Goal: Task Accomplishment & Management: Use online tool/utility

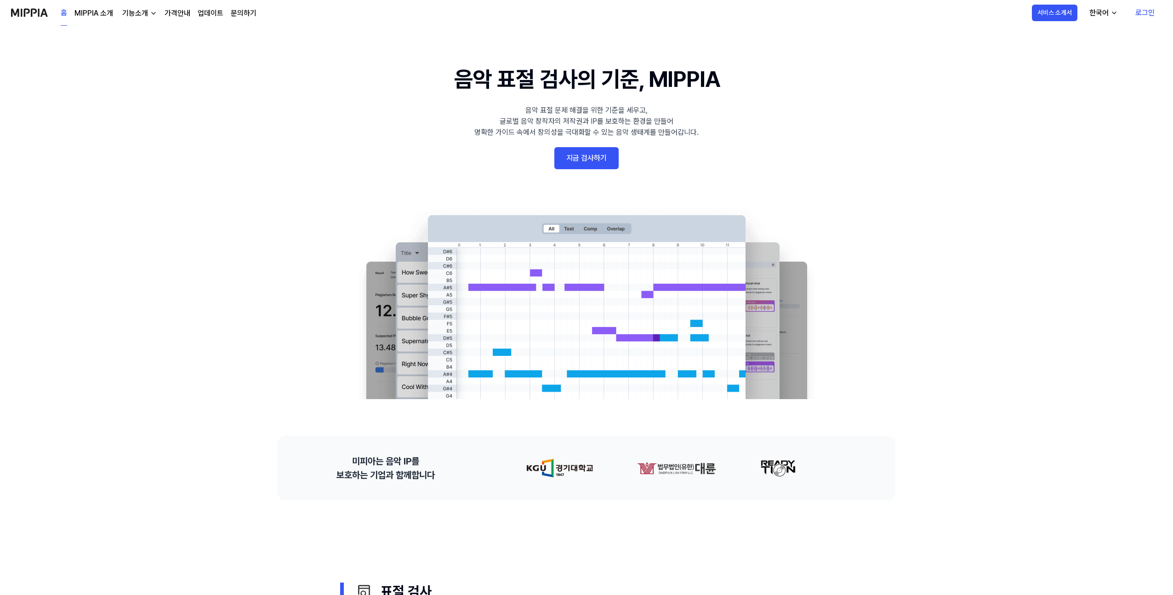
click at [601, 160] on link "지금 검사하기" at bounding box center [586, 158] width 64 height 22
click at [593, 160] on link "지금 검사하기" at bounding box center [586, 158] width 64 height 22
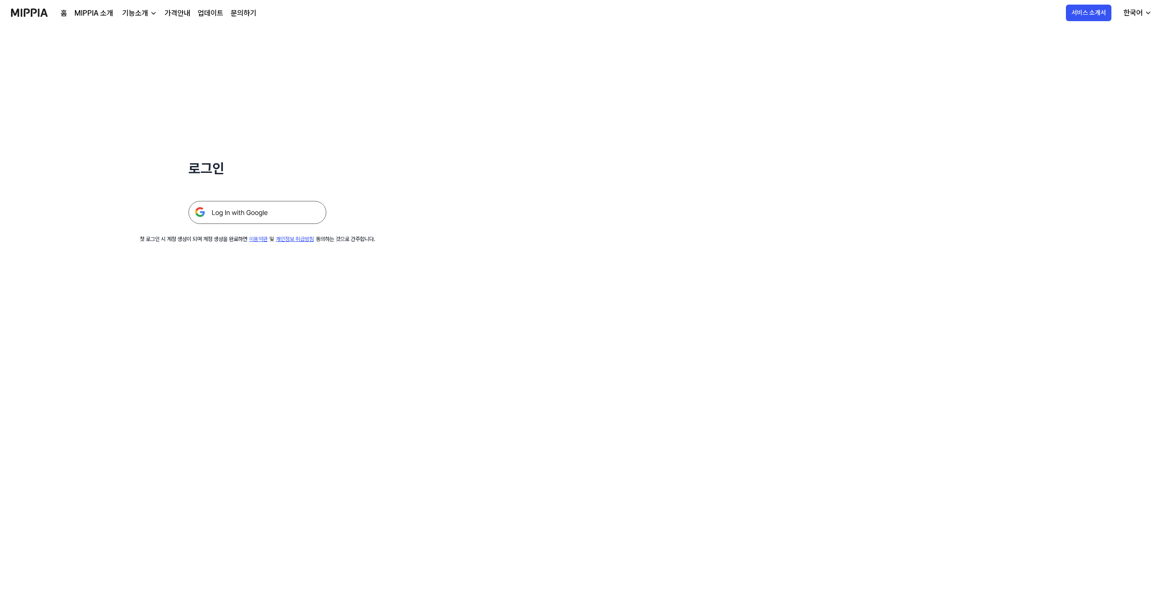
click at [219, 213] on img at bounding box center [258, 212] width 138 height 23
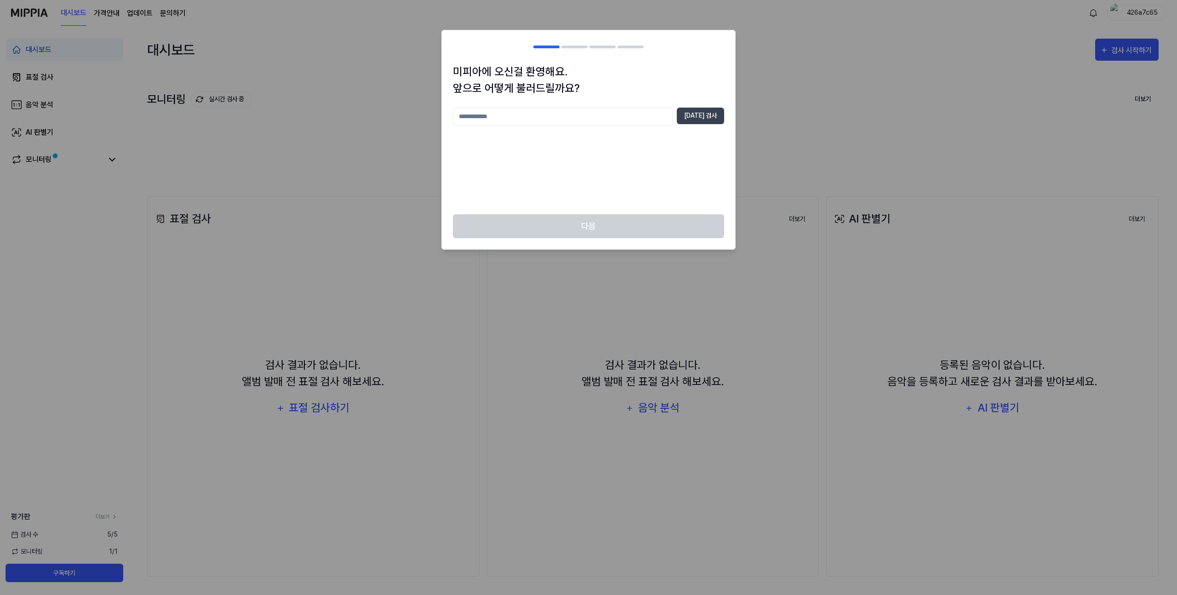
click at [658, 120] on input "text" at bounding box center [563, 117] width 220 height 18
type input "*"
type input "**********"
click at [700, 121] on button "중복 검사" at bounding box center [700, 116] width 47 height 17
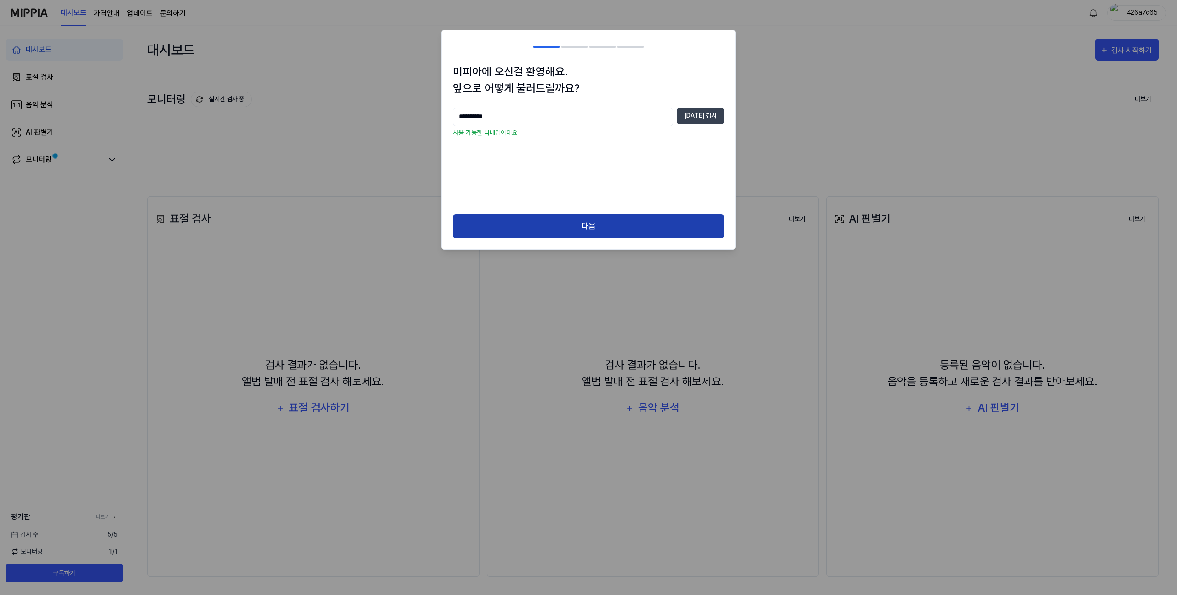
click at [595, 230] on button "다음" at bounding box center [588, 226] width 271 height 24
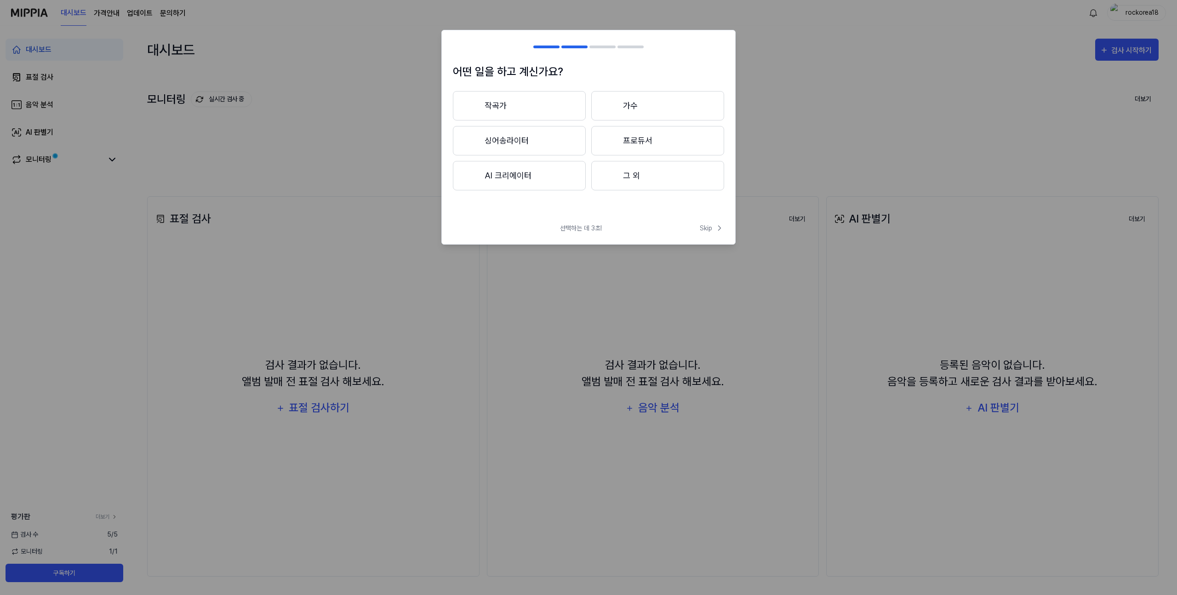
click at [511, 105] on button "작곡가" at bounding box center [519, 105] width 133 height 29
click at [569, 227] on span "선택하는 데 3초!" at bounding box center [581, 228] width 42 height 10
click at [476, 103] on icon at bounding box center [471, 105] width 11 height 11
click at [504, 146] on button "싱어송라이터" at bounding box center [519, 140] width 133 height 29
click at [546, 144] on button "3년 이하" at bounding box center [519, 140] width 133 height 29
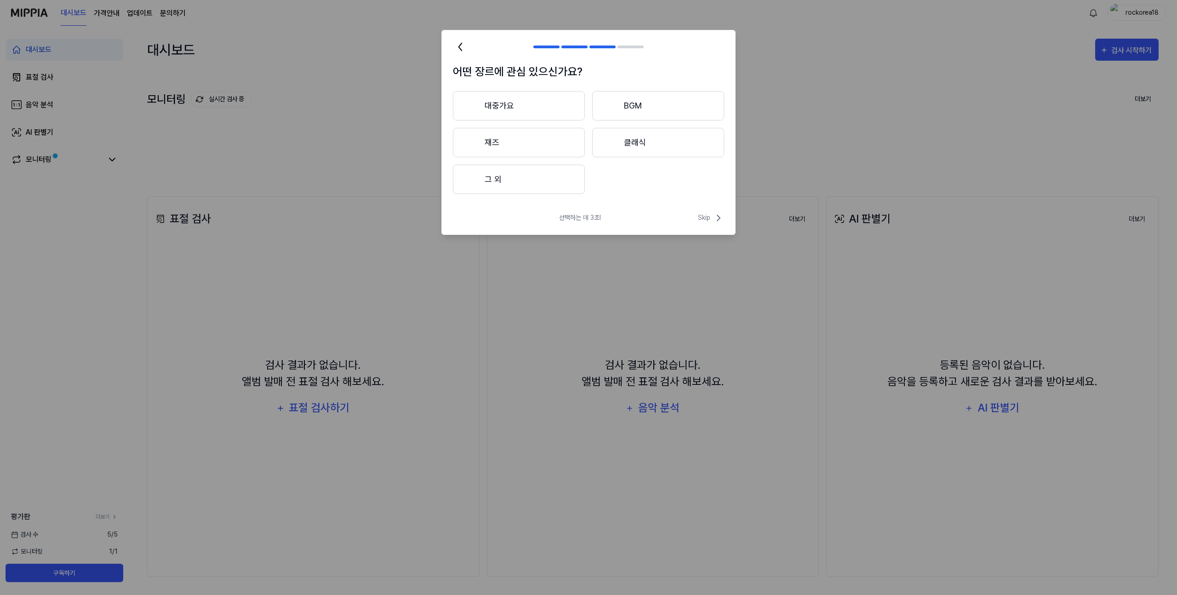
click at [496, 184] on button "그 외" at bounding box center [519, 179] width 132 height 29
click at [517, 179] on input "text" at bounding box center [574, 179] width 196 height 15
type input "**********"
click at [708, 180] on button "제출하기" at bounding box center [699, 178] width 33 height 15
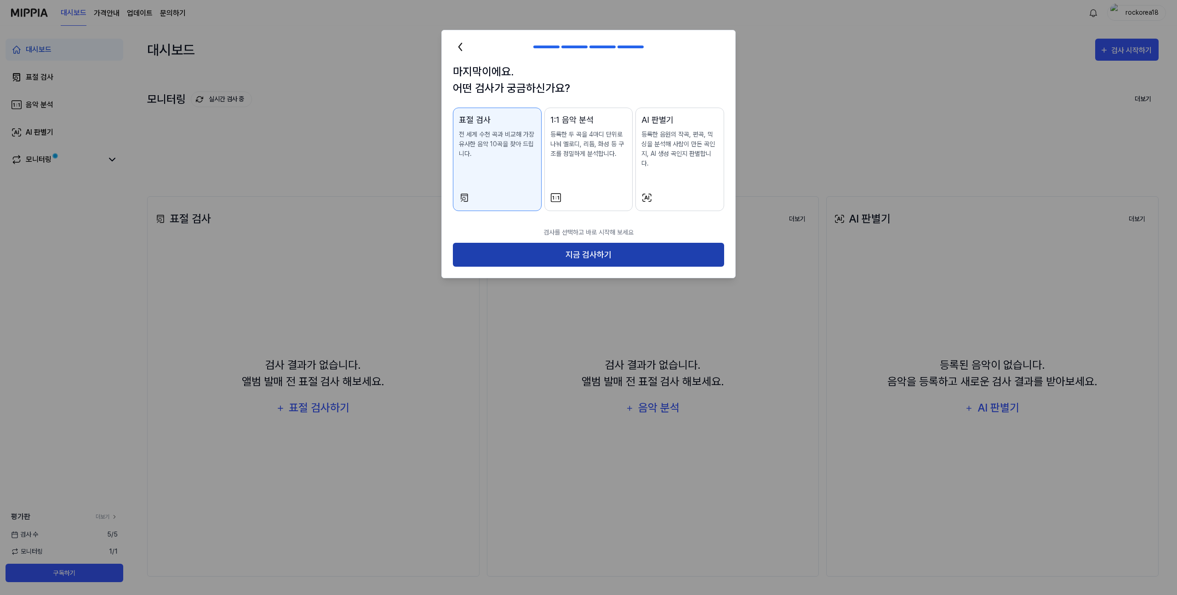
click at [568, 245] on button "지금 검사하기" at bounding box center [588, 255] width 271 height 24
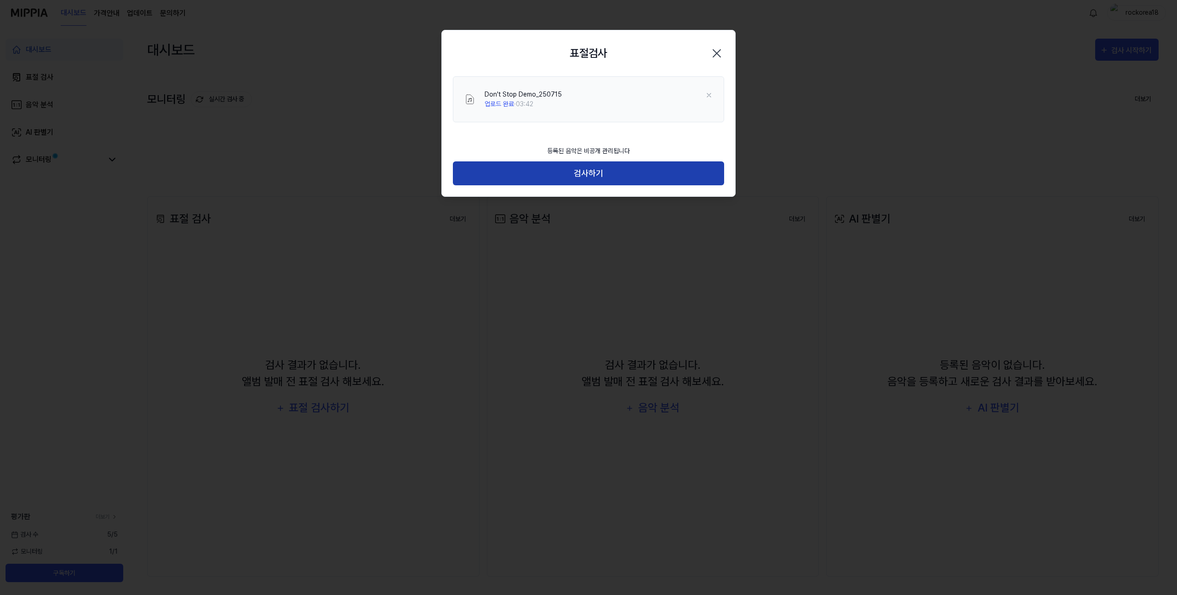
click at [596, 172] on button "검사하기" at bounding box center [588, 173] width 271 height 24
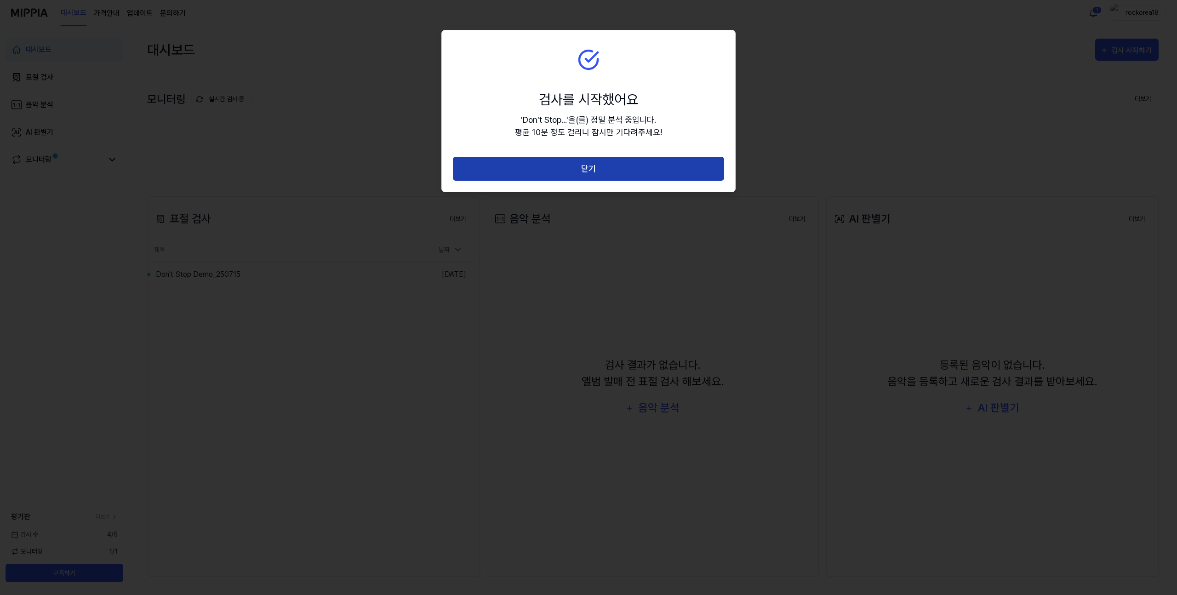
click at [585, 168] on button "닫기" at bounding box center [588, 169] width 271 height 24
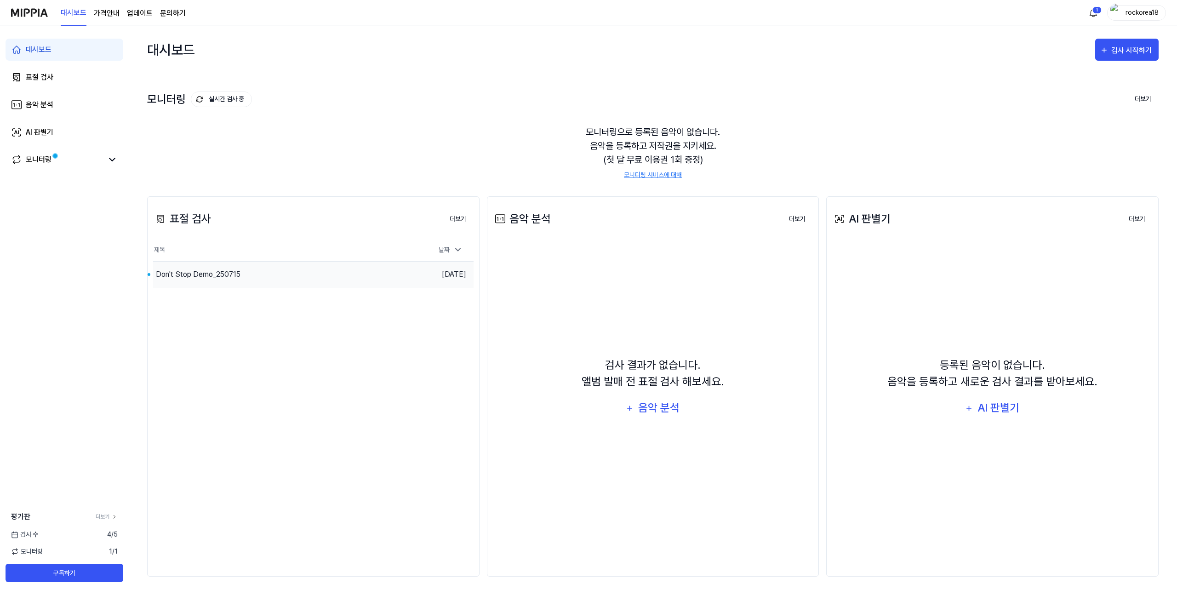
click at [225, 275] on div "Don't Stop Demo_250715" at bounding box center [198, 274] width 85 height 11
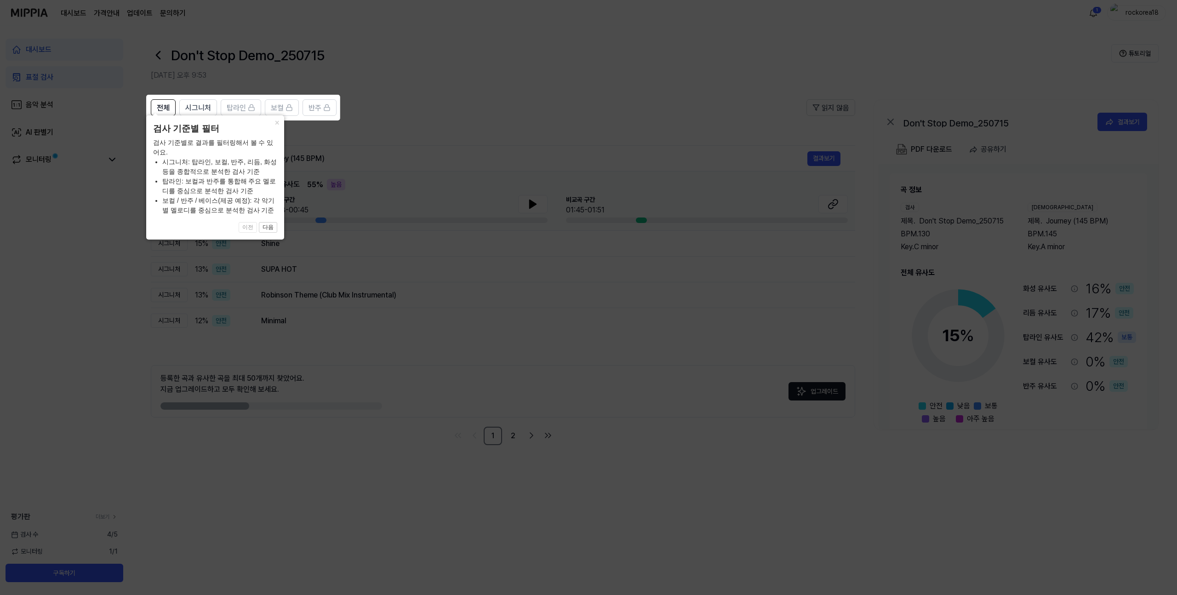
click at [353, 470] on icon at bounding box center [588, 297] width 1177 height 595
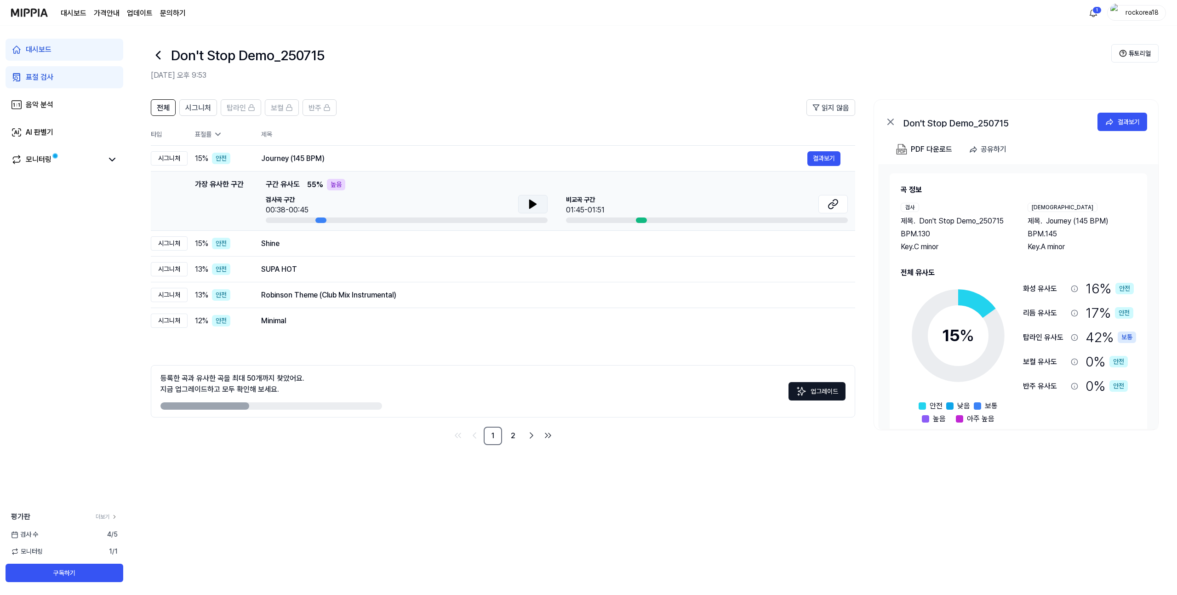
click at [530, 208] on icon at bounding box center [533, 204] width 6 height 8
click at [530, 203] on icon at bounding box center [531, 203] width 2 height 7
click at [692, 204] on div "비교곡 구간 01:45-01:51" at bounding box center [707, 205] width 282 height 21
click at [640, 222] on div at bounding box center [641, 220] width 11 height 6
click at [641, 220] on div at bounding box center [641, 220] width 11 height 6
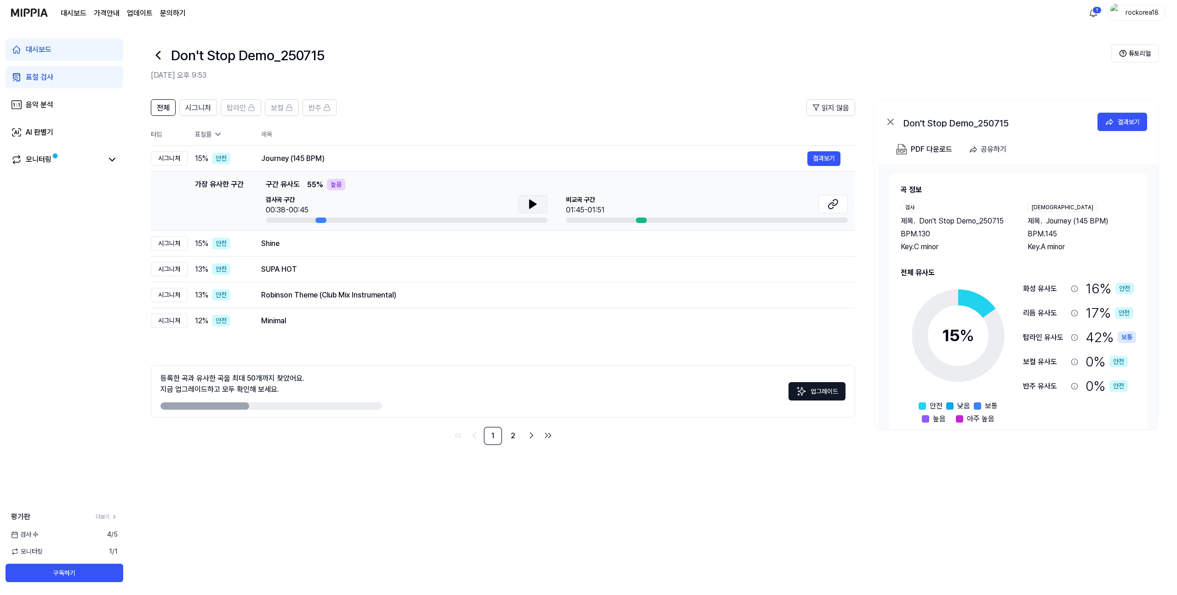
click at [317, 218] on div at bounding box center [320, 220] width 11 height 6
click at [530, 203] on icon at bounding box center [533, 204] width 6 height 8
click at [534, 205] on icon at bounding box center [535, 203] width 2 height 7
click at [648, 219] on div at bounding box center [707, 220] width 282 height 6
click at [641, 219] on div at bounding box center [641, 220] width 11 height 6
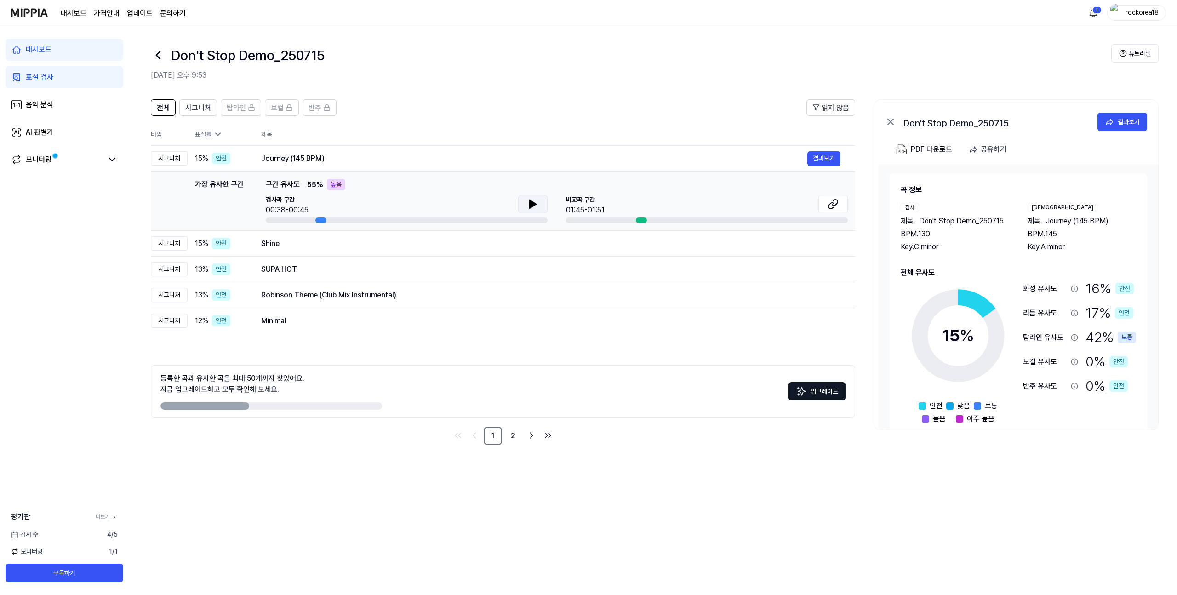
click at [643, 217] on div at bounding box center [641, 220] width 11 height 6
click at [423, 245] on div "Shine" at bounding box center [534, 243] width 546 height 11
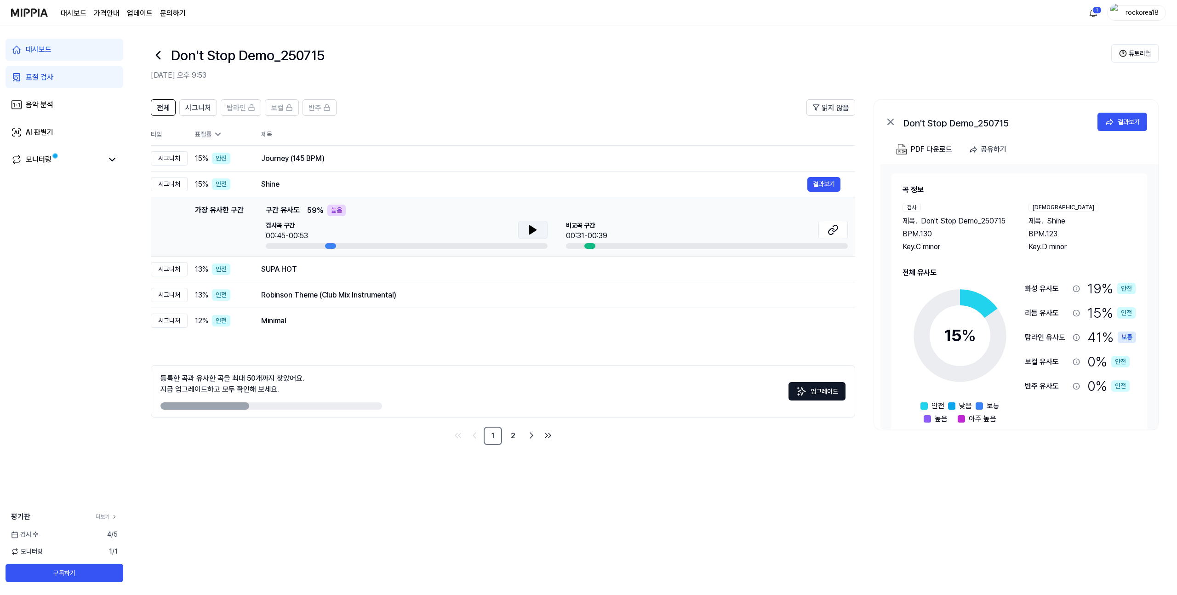
click at [535, 234] on icon at bounding box center [532, 229] width 11 height 11
click at [536, 233] on icon at bounding box center [532, 229] width 11 height 11
click at [593, 245] on div at bounding box center [589, 246] width 11 height 6
click at [590, 227] on span "비교곡 구간" at bounding box center [586, 226] width 41 height 10
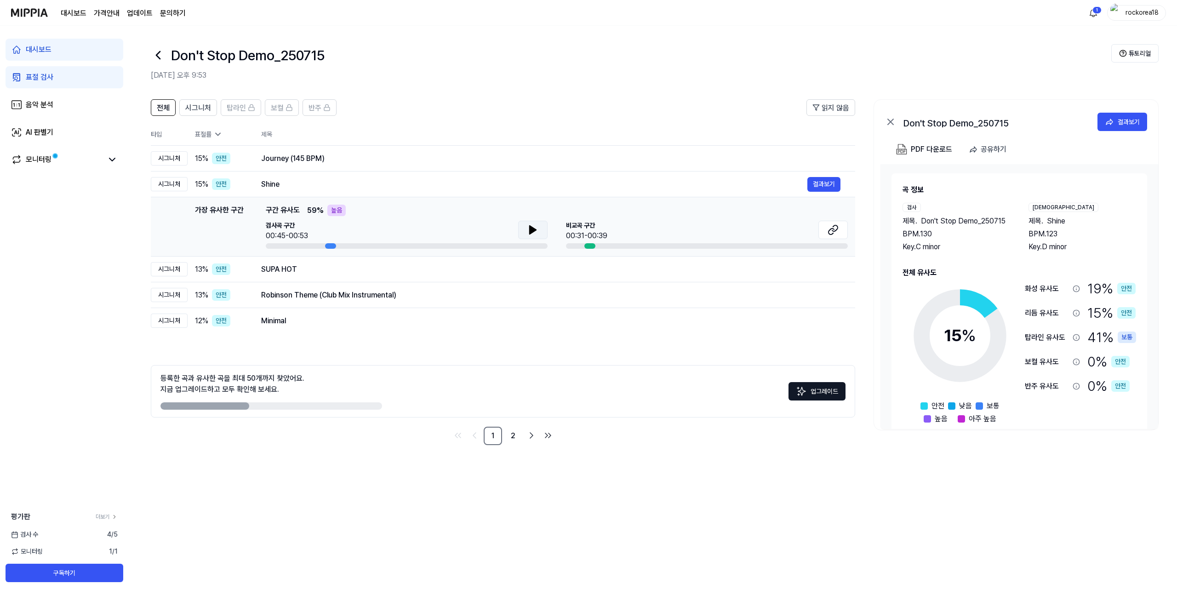
click at [590, 227] on span "비교곡 구간" at bounding box center [586, 226] width 41 height 10
click at [266, 184] on div "Shine" at bounding box center [534, 184] width 546 height 11
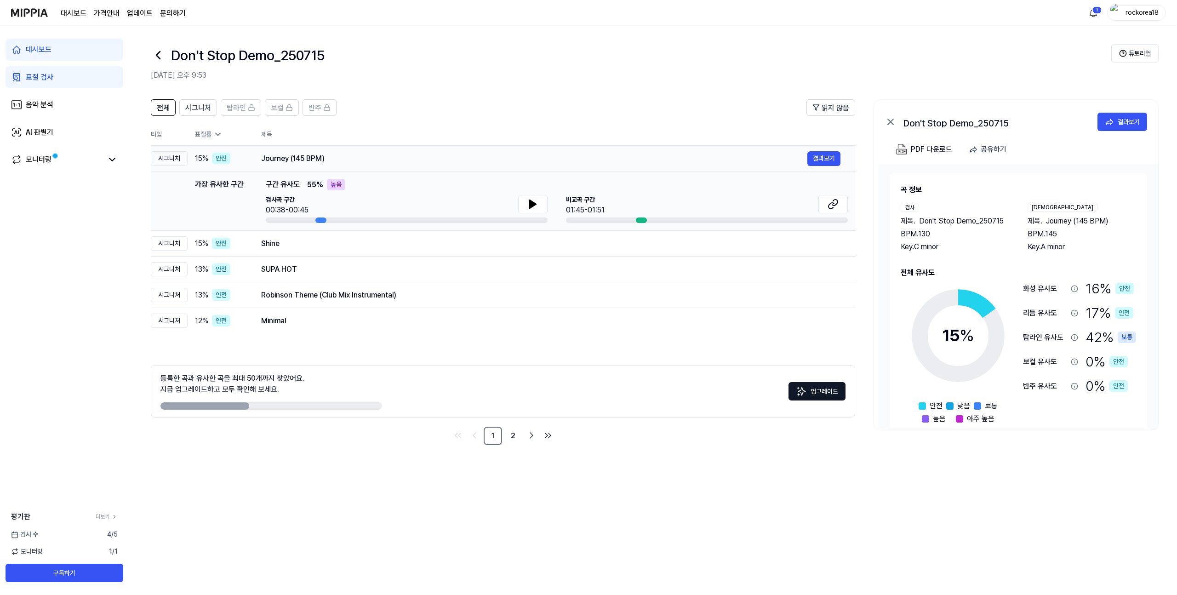
click at [260, 160] on td "Journey (145 BPM) 결과보기" at bounding box center [550, 159] width 609 height 26
click at [511, 434] on link "2" at bounding box center [513, 436] width 18 height 18
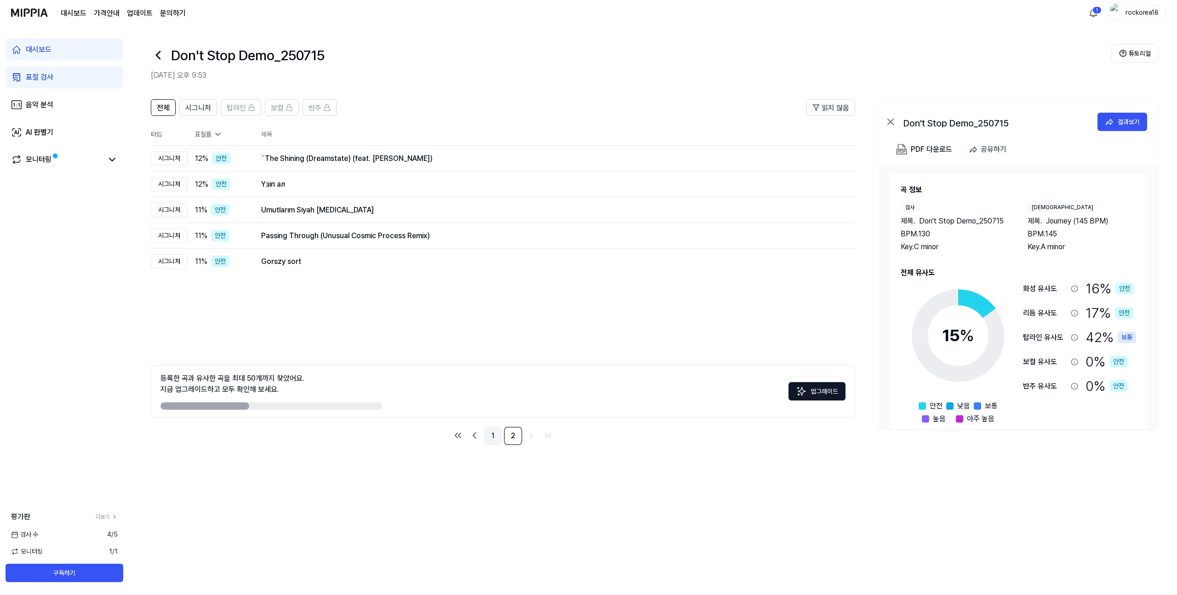
click at [498, 434] on link "1" at bounding box center [493, 436] width 18 height 18
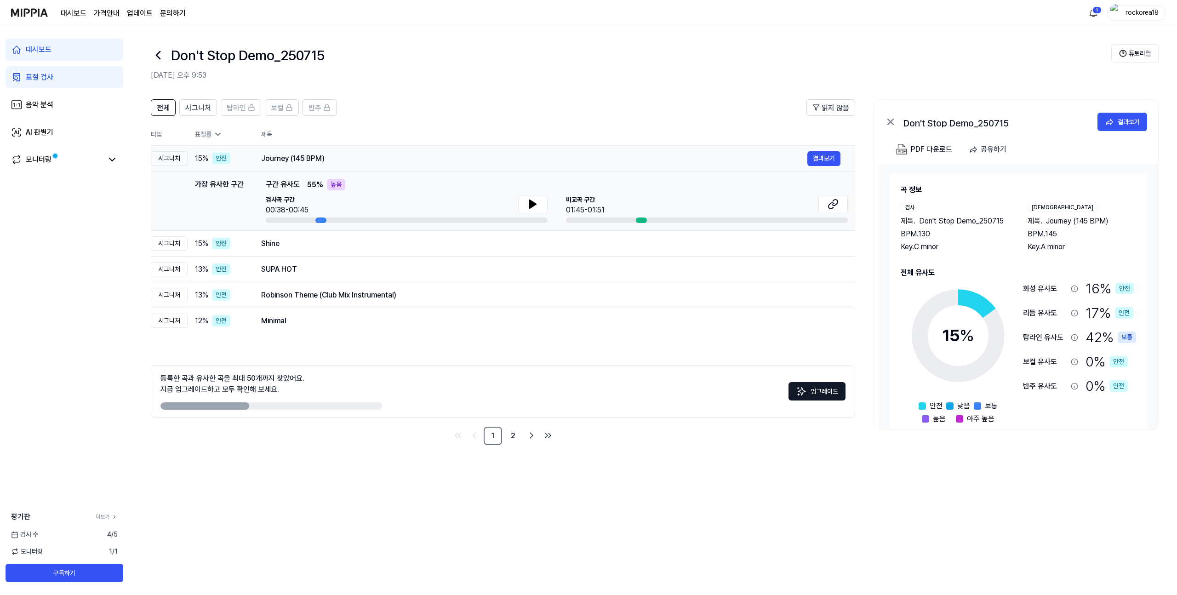
click at [221, 158] on div "안전" at bounding box center [221, 158] width 18 height 11
click at [307, 156] on div "Journey (145 BPM)" at bounding box center [534, 158] width 546 height 11
click at [816, 157] on button "결과보기" at bounding box center [823, 158] width 33 height 15
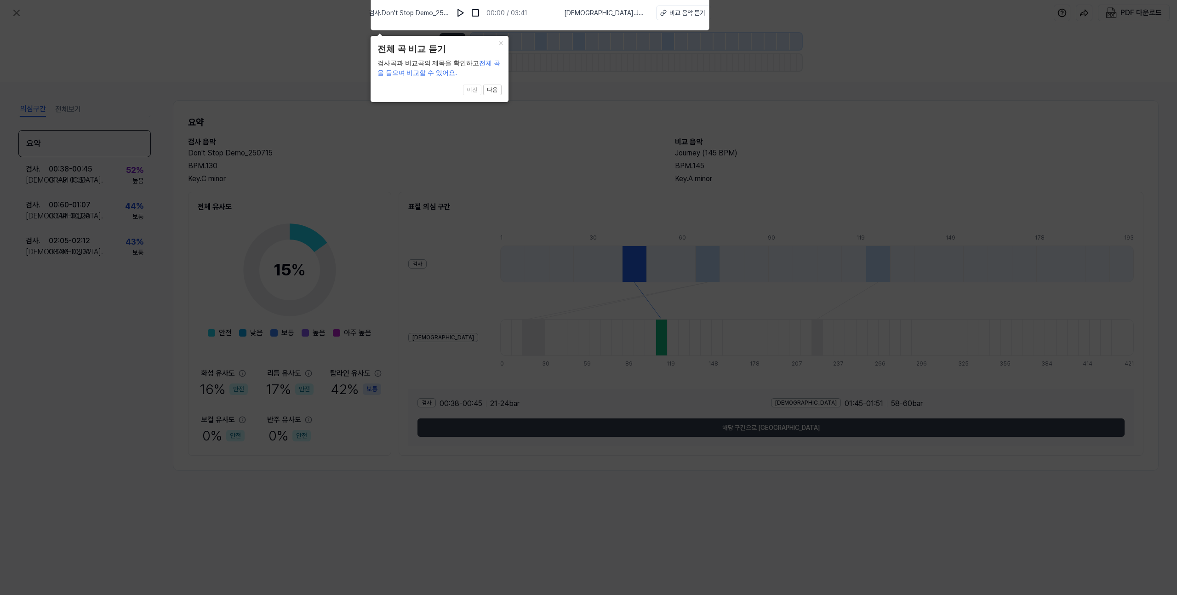
click at [529, 149] on icon at bounding box center [588, 295] width 1177 height 600
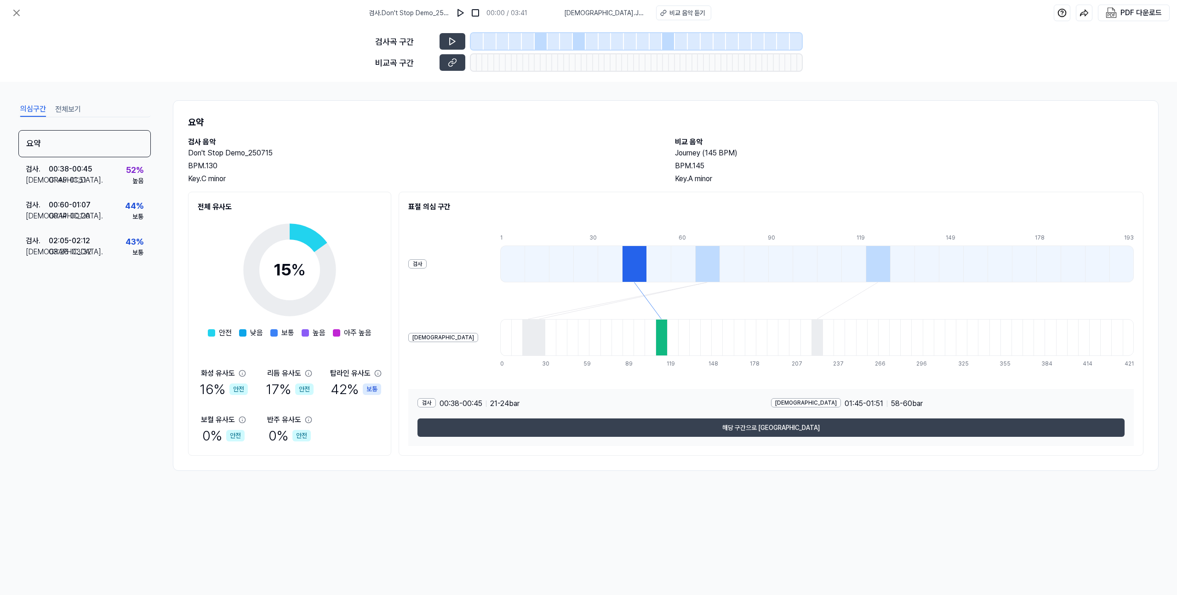
click at [656, 341] on div at bounding box center [661, 337] width 11 height 37
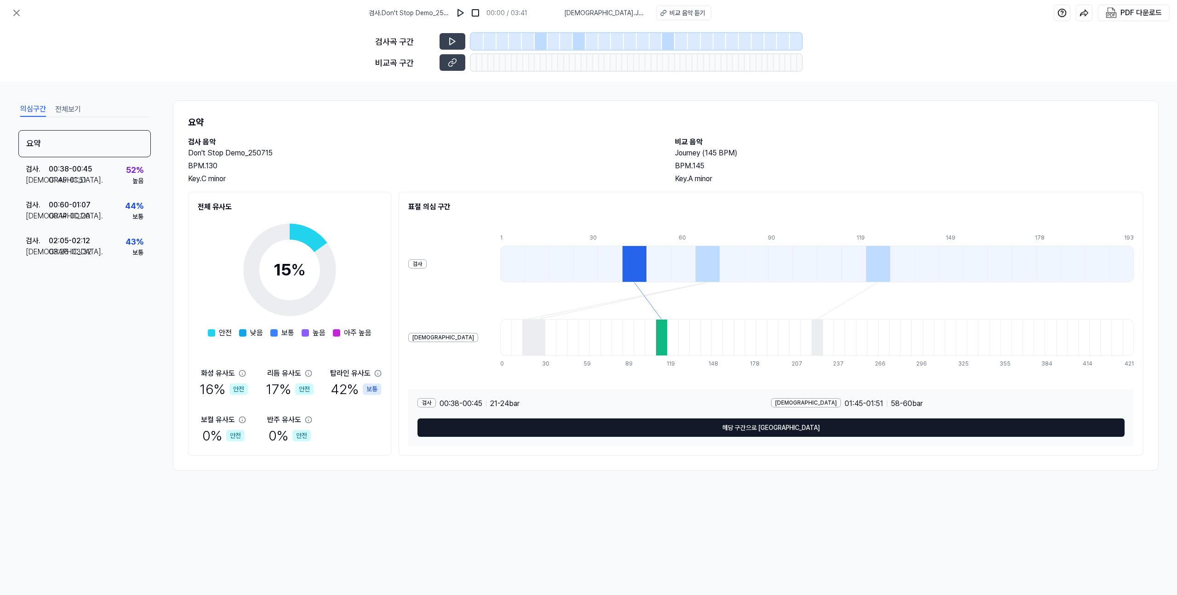
click at [766, 430] on button "해당 구간으로 이동" at bounding box center [770, 427] width 707 height 18
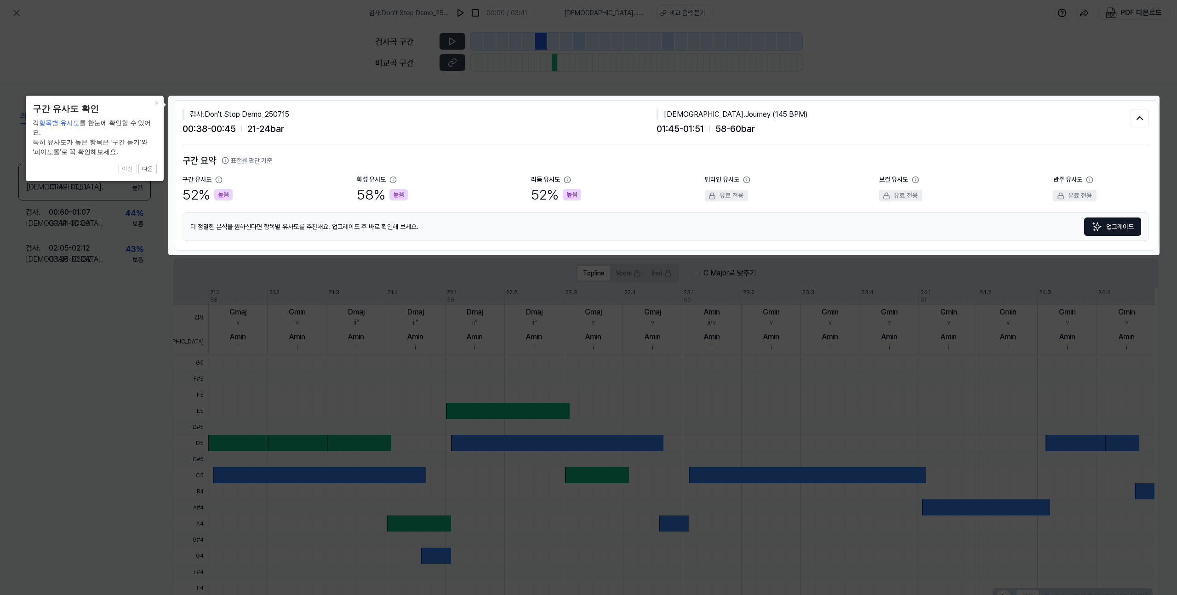
click at [774, 402] on icon at bounding box center [588, 297] width 1177 height 595
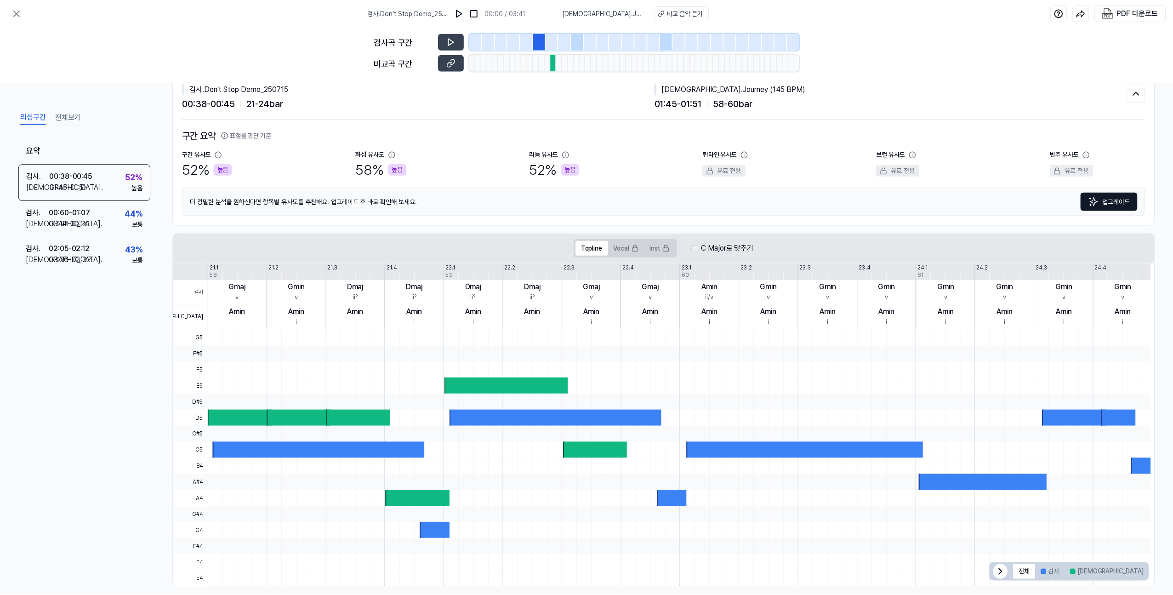
scroll to position [36, 0]
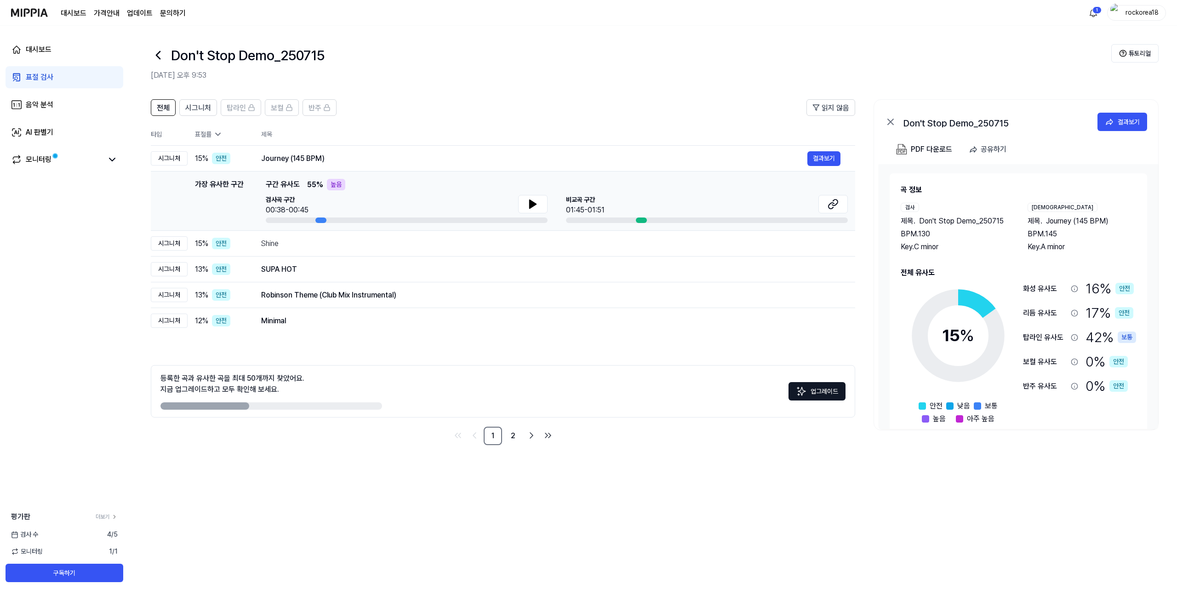
click at [319, 220] on div at bounding box center [320, 220] width 11 height 6
drag, startPoint x: 264, startPoint y: 158, endPoint x: 286, endPoint y: 158, distance: 21.2
click at [286, 158] on div "Journey (145 BPM)" at bounding box center [534, 158] width 546 height 11
drag, startPoint x: 264, startPoint y: 159, endPoint x: 291, endPoint y: 164, distance: 28.0
click at [291, 164] on div "Journey (145 BPM) 결과보기" at bounding box center [550, 158] width 579 height 15
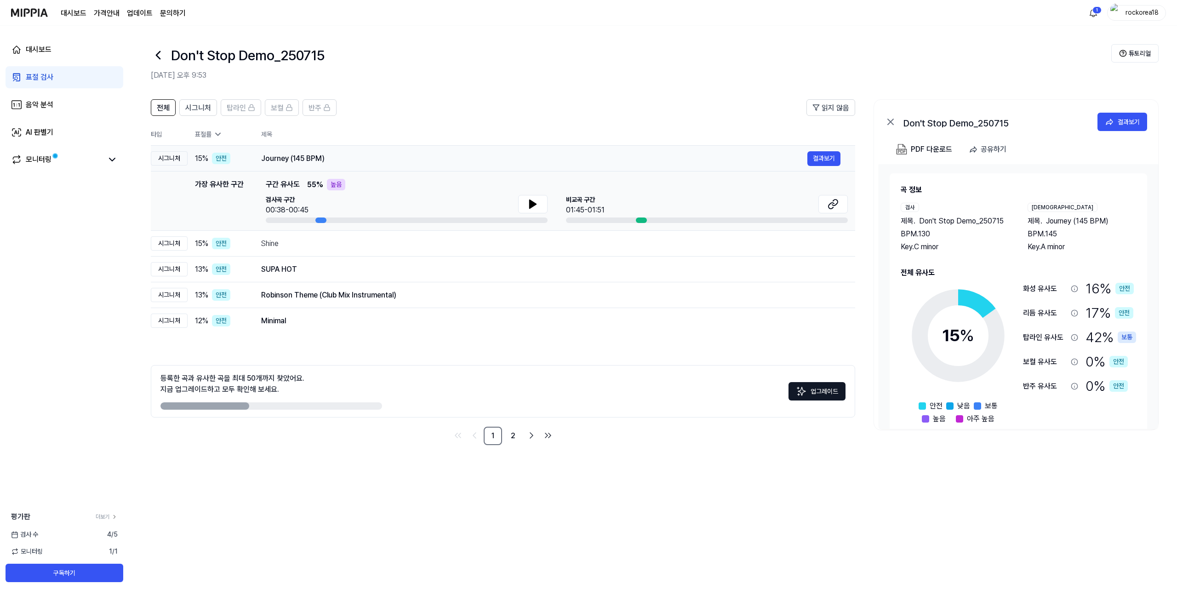
click at [319, 158] on div "Journey (145 BPM)" at bounding box center [534, 158] width 546 height 11
click at [825, 246] on button "결과보기" at bounding box center [823, 243] width 33 height 15
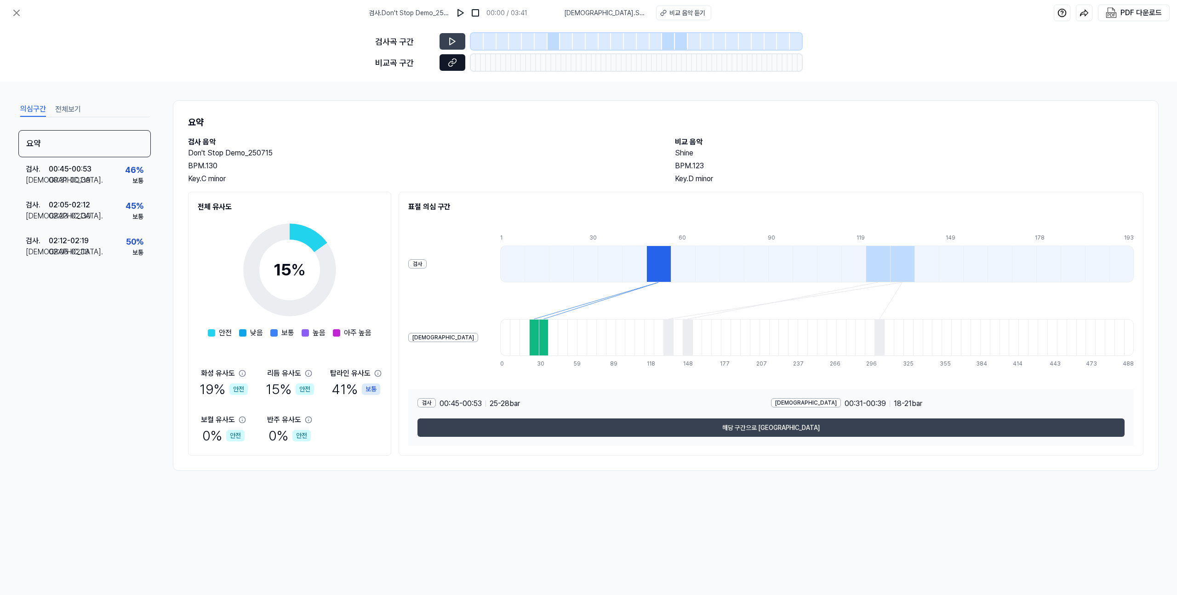
click at [452, 62] on icon at bounding box center [451, 63] width 5 height 5
click at [454, 39] on icon at bounding box center [452, 41] width 9 height 9
click at [550, 41] on div at bounding box center [554, 41] width 13 height 17
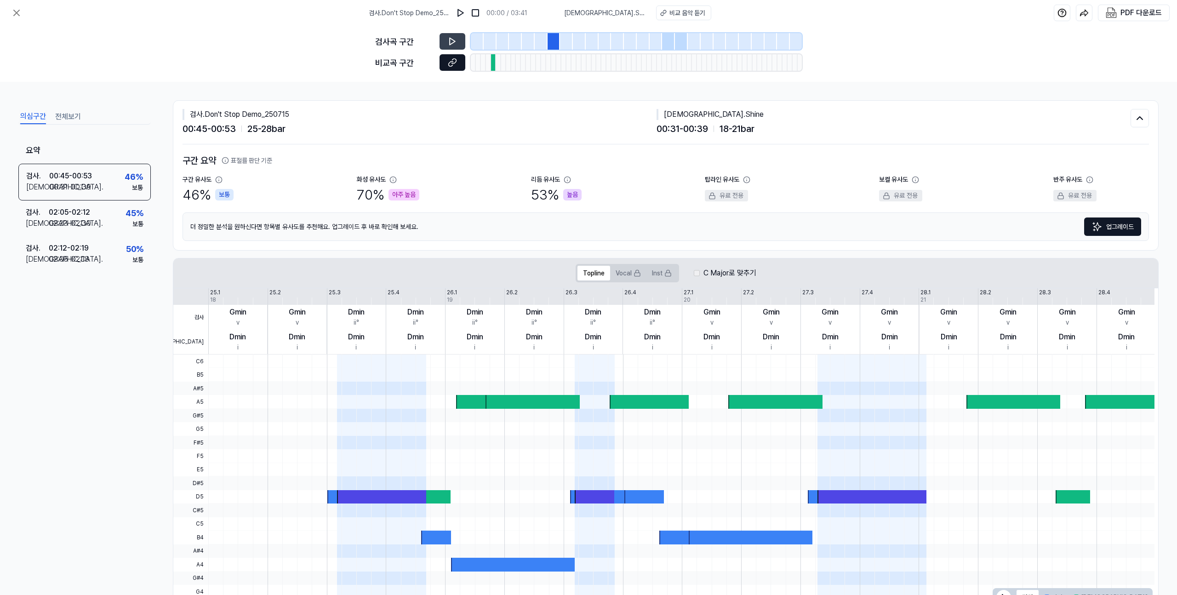
click at [458, 59] on button at bounding box center [453, 62] width 26 height 17
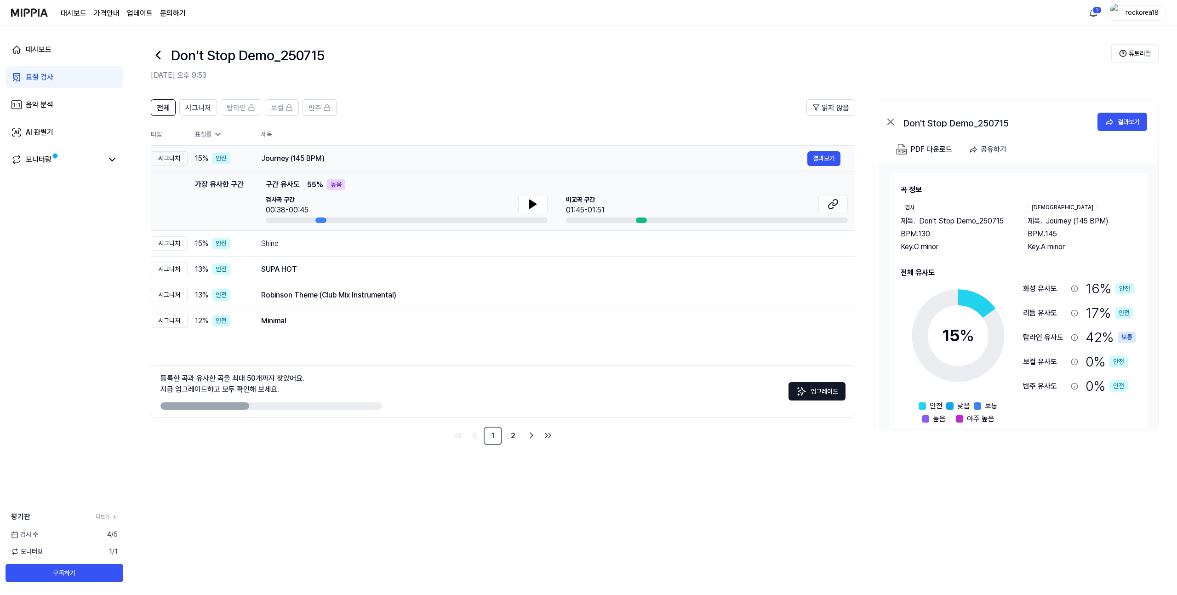
click at [281, 158] on div "Journey (145 BPM)" at bounding box center [534, 158] width 546 height 11
click at [835, 201] on icon at bounding box center [833, 204] width 11 height 11
click at [266, 272] on div "SUPA HOT" at bounding box center [534, 269] width 546 height 11
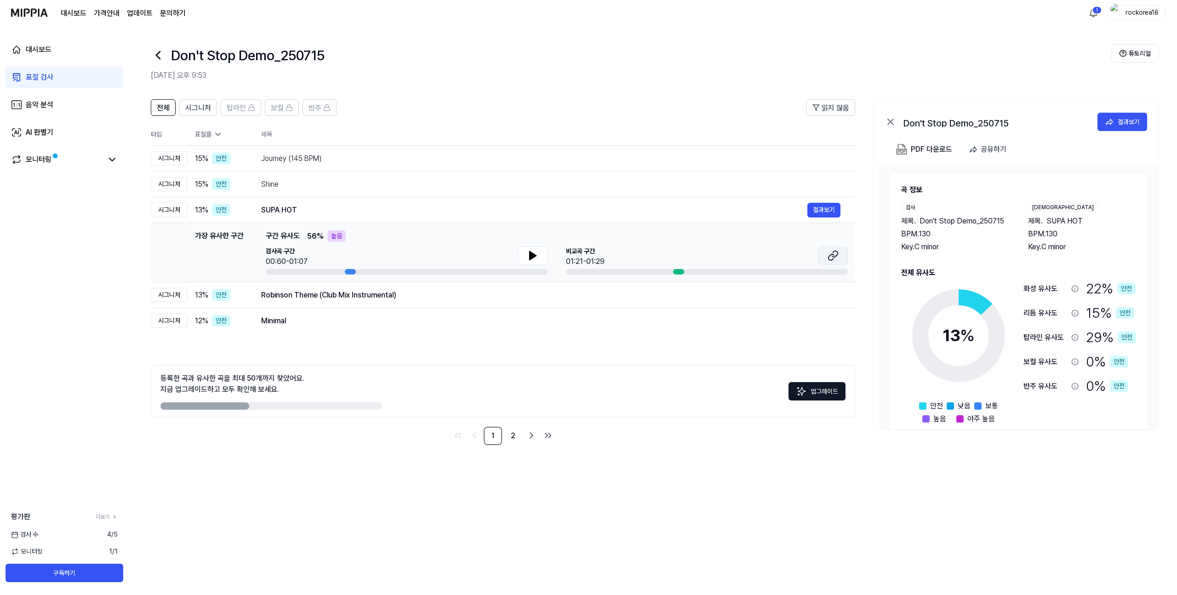
click at [838, 258] on icon at bounding box center [833, 255] width 11 height 11
click at [308, 298] on div "Robinson Theme (Club Mix Instrumental)" at bounding box center [534, 295] width 546 height 11
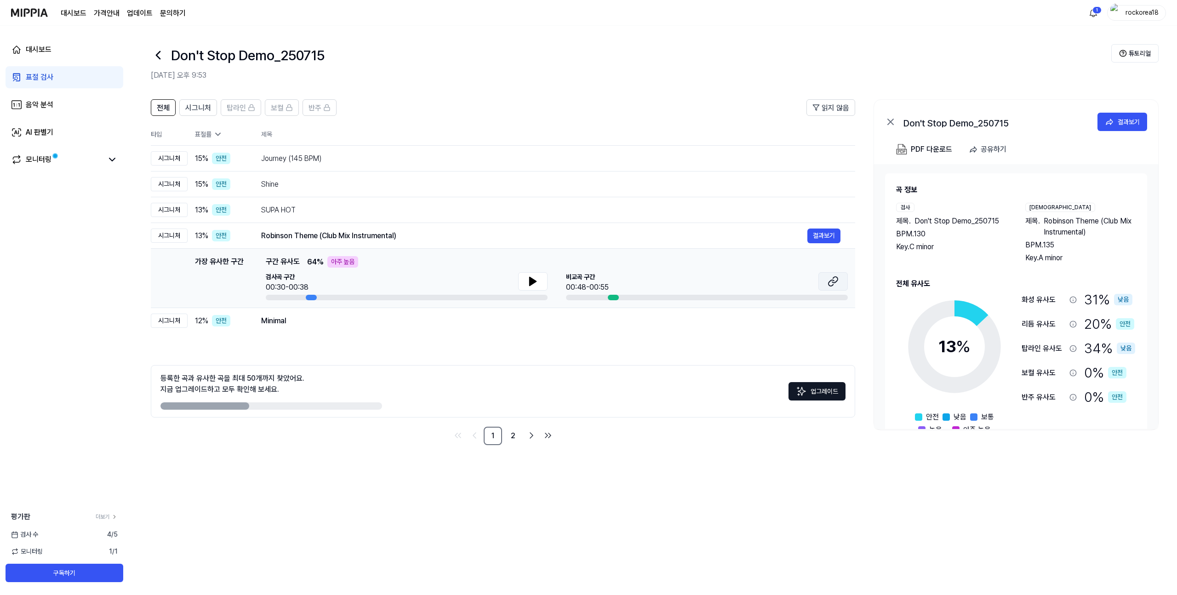
click at [843, 283] on button at bounding box center [832, 281] width 29 height 18
click at [287, 322] on div "Minimal" at bounding box center [534, 320] width 546 height 11
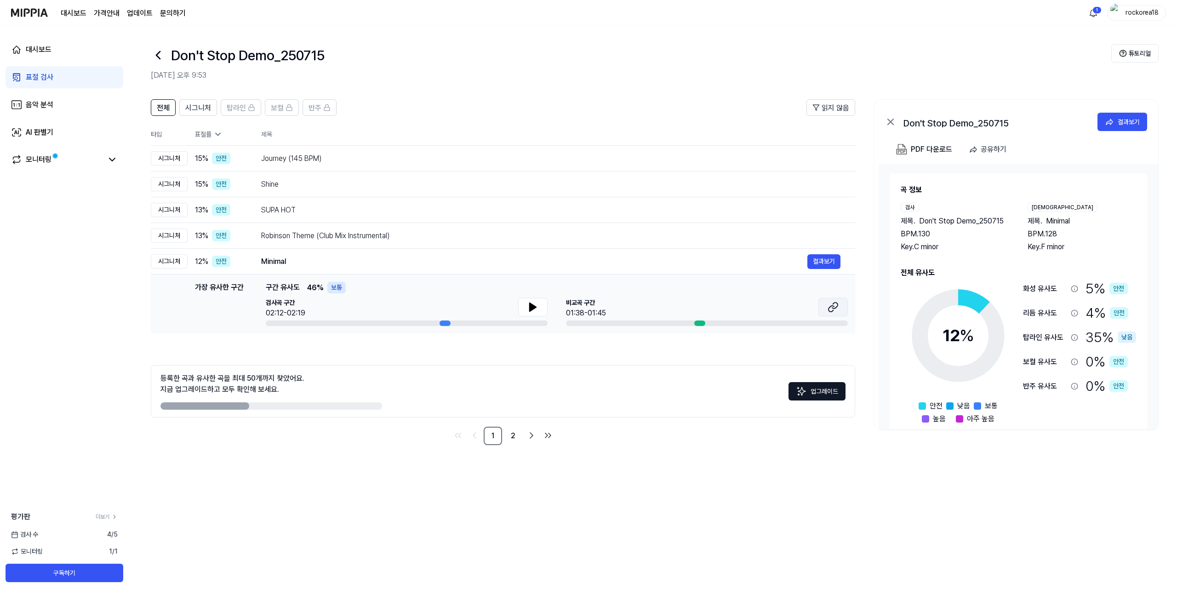
click at [834, 305] on icon at bounding box center [833, 307] width 11 height 11
click at [29, 78] on div "표절 검사" at bounding box center [40, 77] width 28 height 11
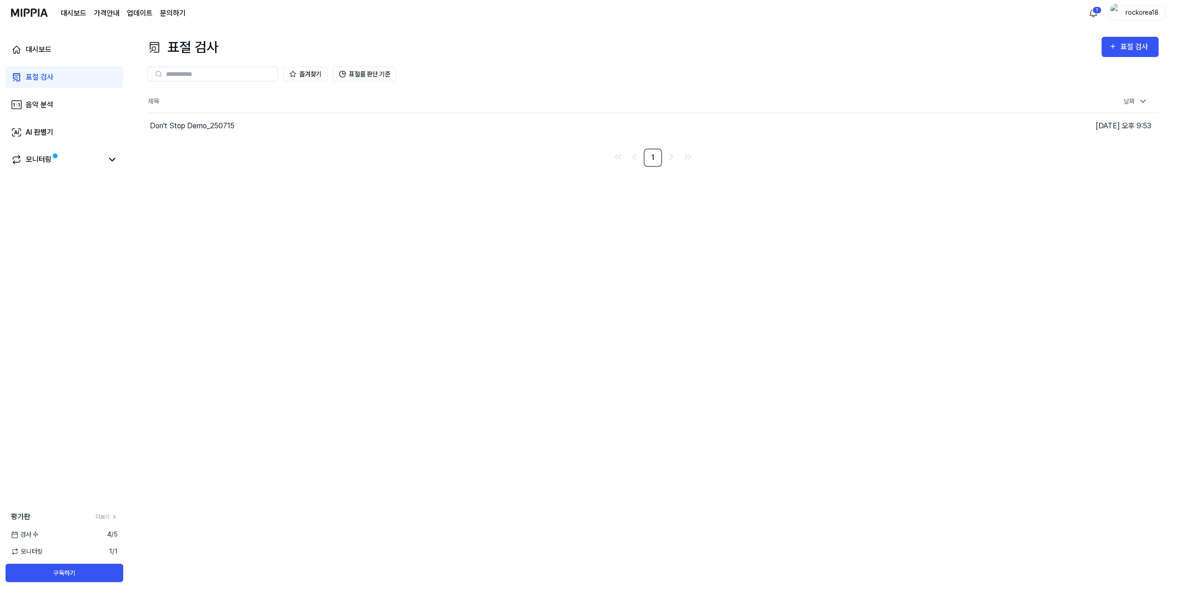
click at [32, 79] on div "표절 검사" at bounding box center [40, 77] width 28 height 11
click at [33, 12] on img at bounding box center [29, 12] width 37 height 25
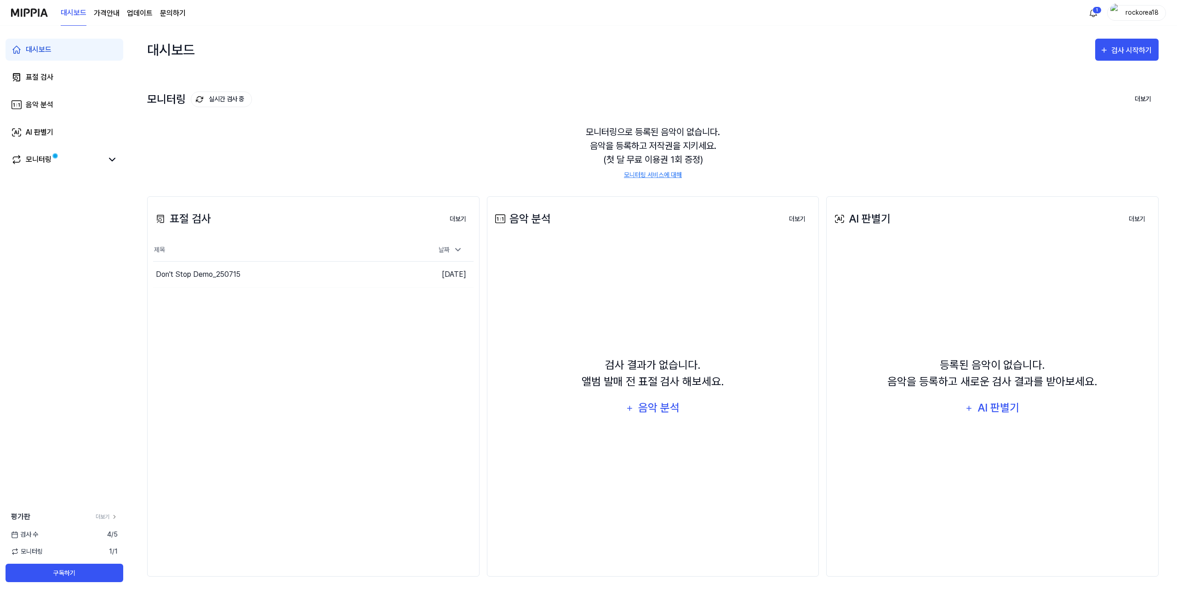
click at [214, 428] on div "표절 검사 더보기 표절 검사 제목 날짜 Don't Stop Demo_250715 이동하기 2025.08.10. 더보기" at bounding box center [313, 386] width 332 height 380
click at [190, 223] on div "표절 검사" at bounding box center [182, 219] width 58 height 17
click at [159, 219] on icon at bounding box center [160, 218] width 11 height 11
click at [110, 534] on span "4 / 5" at bounding box center [112, 535] width 11 height 10
click at [110, 518] on link "더보기" at bounding box center [107, 517] width 22 height 8
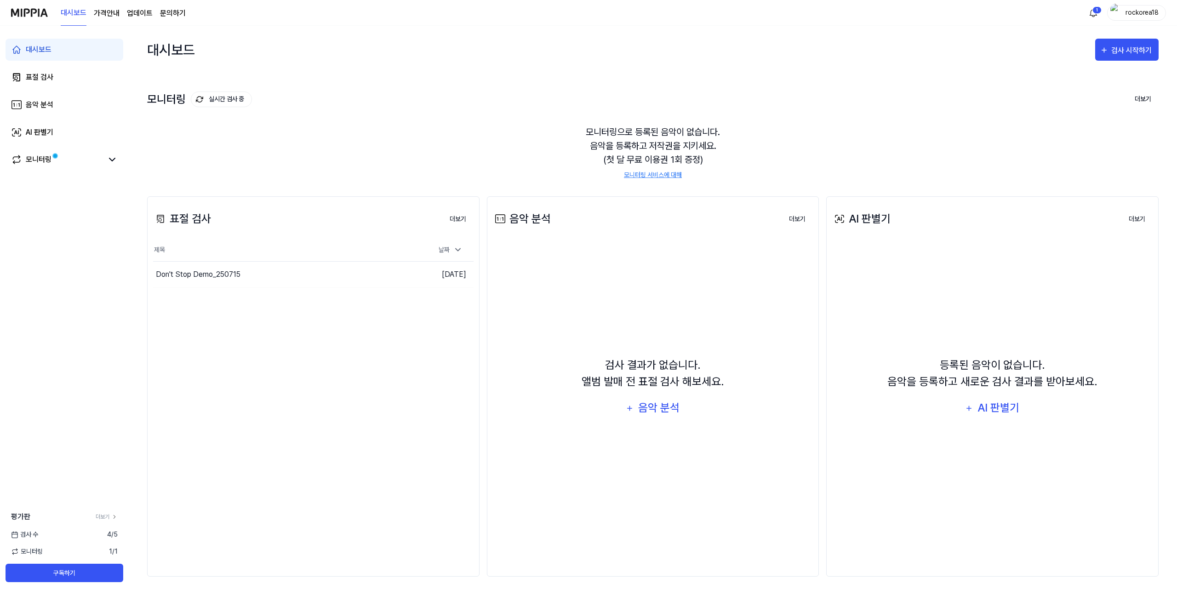
click at [331, 318] on div "표절 검사 더보기 표절 검사 제목 날짜 Don't Stop Demo_250715 이동하기 2025.08.10. 더보기" at bounding box center [313, 386] width 332 height 380
click at [1104, 49] on icon "button" at bounding box center [1104, 50] width 9 height 11
click at [1085, 76] on div "표절 검사" at bounding box center [1110, 79] width 80 height 12
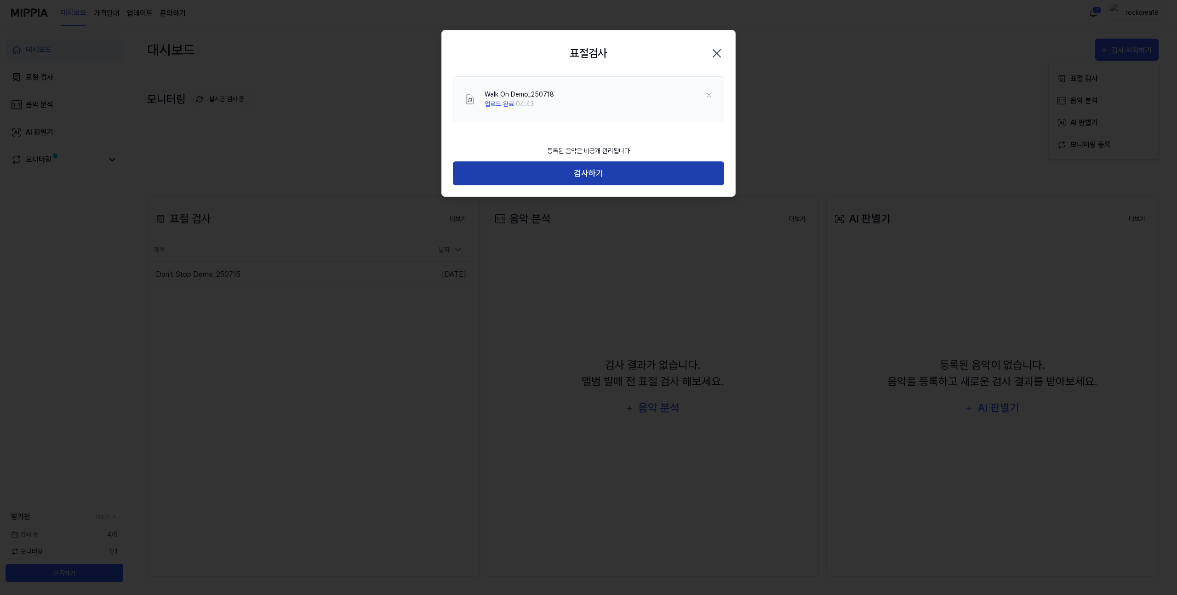
click at [610, 170] on button "검사하기" at bounding box center [588, 173] width 271 height 24
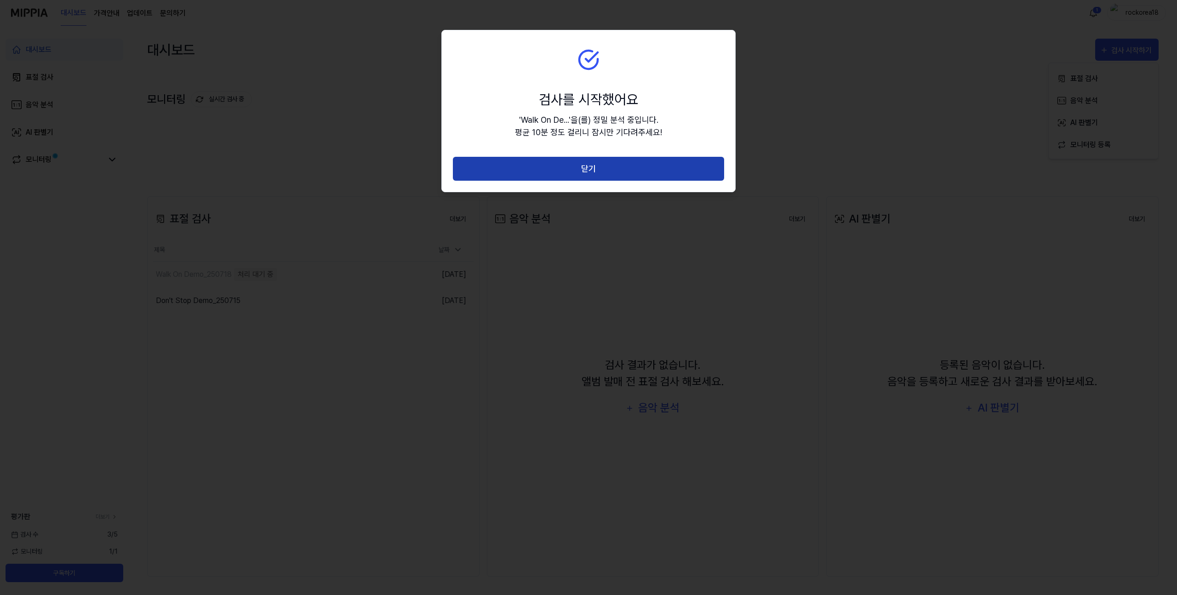
click at [599, 174] on button "닫기" at bounding box center [588, 169] width 271 height 24
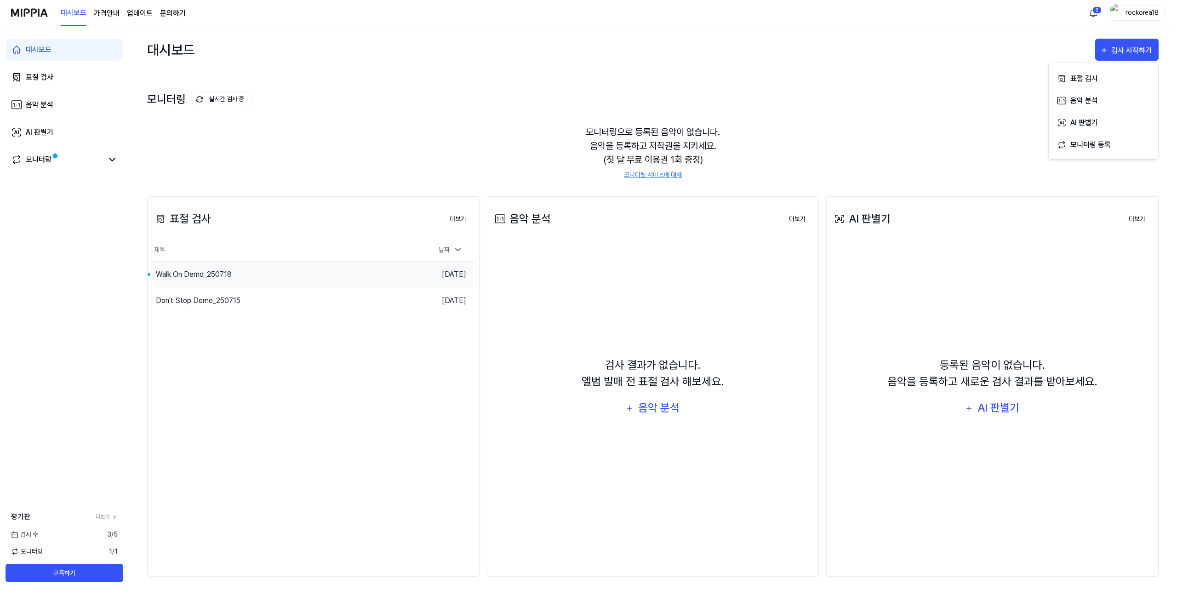
click at [205, 275] on div "Walk On Demo_250718" at bounding box center [194, 274] width 76 height 11
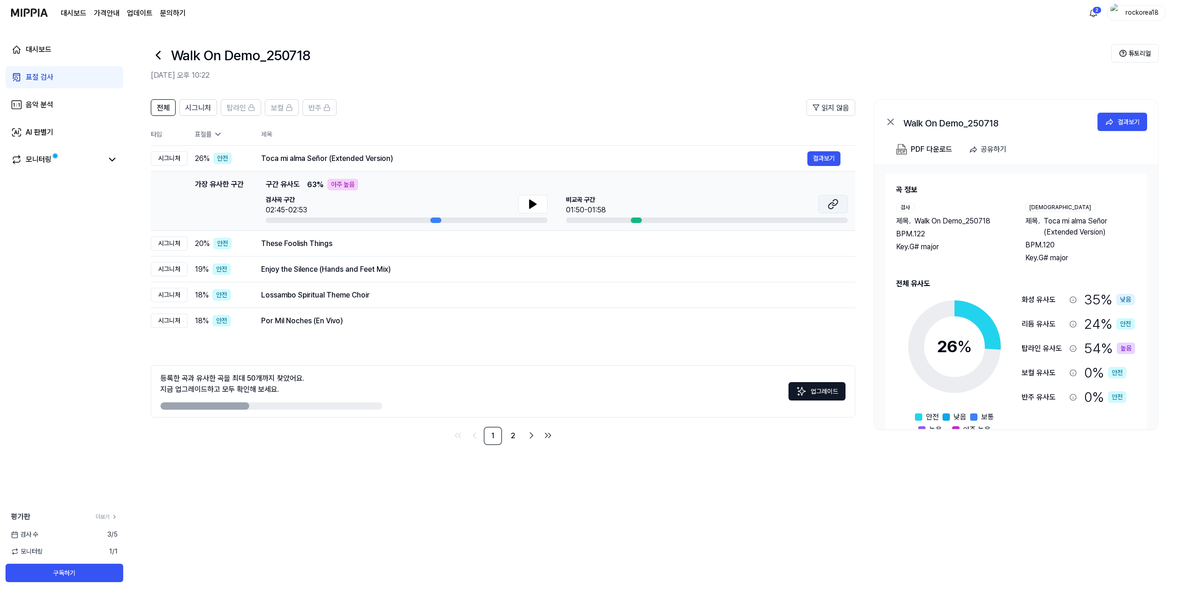
click at [837, 201] on icon at bounding box center [835, 203] width 6 height 6
click at [383, 240] on div "These Foolish Things" at bounding box center [534, 243] width 546 height 11
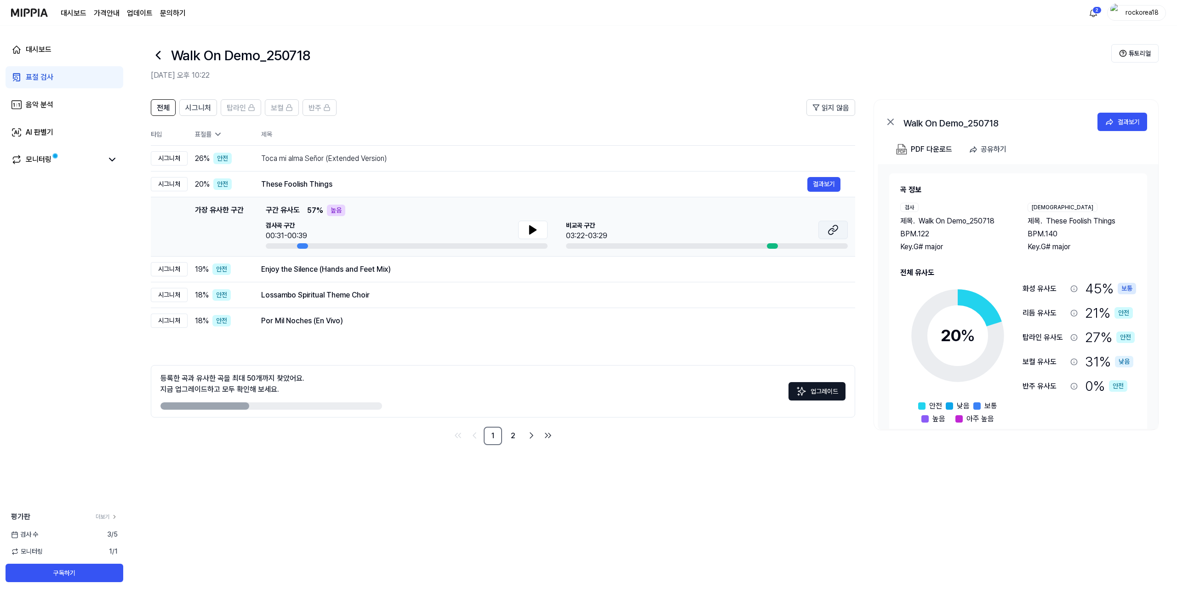
click at [834, 228] on icon at bounding box center [833, 229] width 11 height 11
click at [743, 270] on div "Enjoy the Silence (Hands and Feet Mix)" at bounding box center [534, 269] width 546 height 11
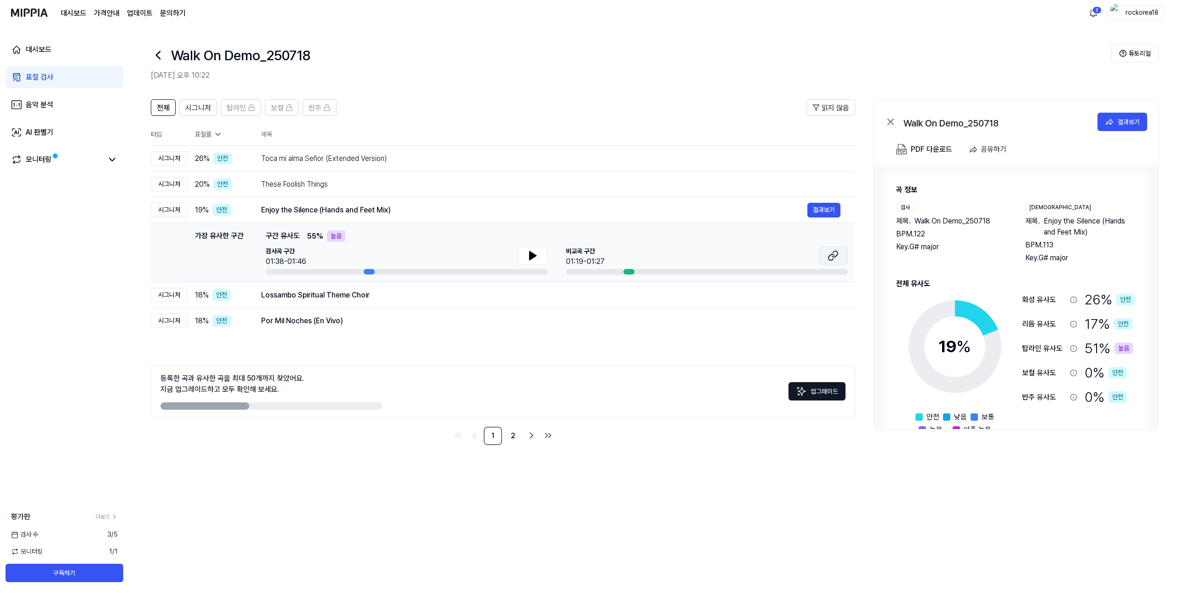
click at [830, 254] on icon at bounding box center [833, 255] width 11 height 11
click at [395, 301] on div "Lossambo Spiritual Theme Choir 결과보기" at bounding box center [550, 295] width 579 height 15
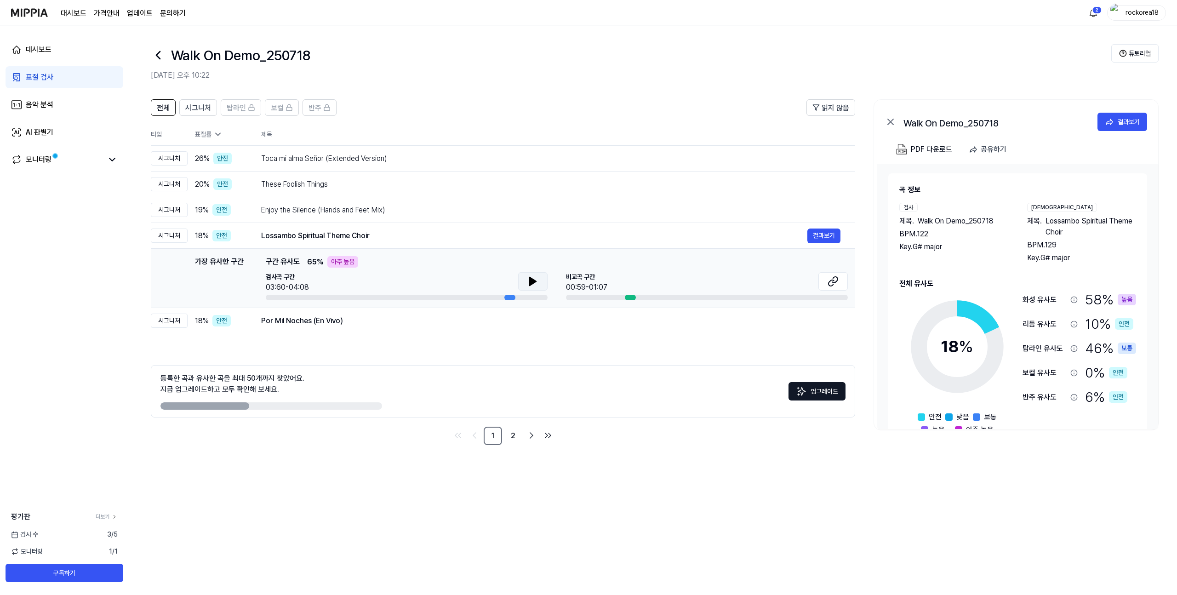
click at [524, 283] on button at bounding box center [532, 281] width 29 height 18
click at [531, 281] on icon at bounding box center [531, 281] width 2 height 7
click at [834, 280] on icon at bounding box center [833, 281] width 11 height 11
click at [754, 320] on div "Por Mil Noches (En Vivo)" at bounding box center [534, 320] width 546 height 11
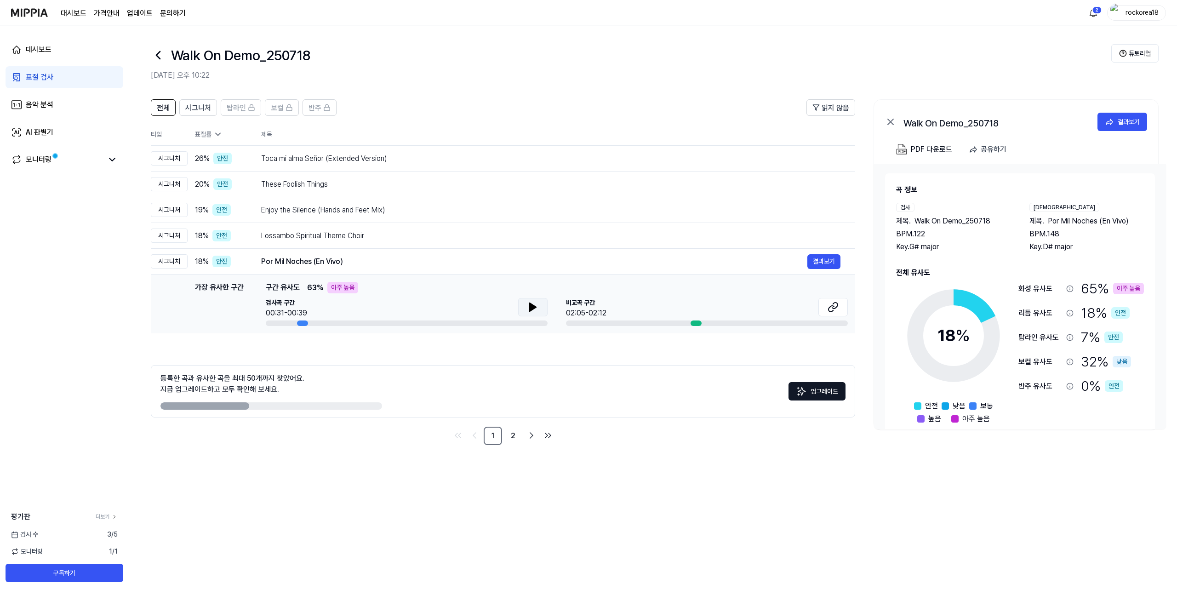
click at [537, 306] on icon at bounding box center [532, 307] width 11 height 11
click at [832, 308] on icon at bounding box center [835, 306] width 6 height 6
click at [426, 300] on div "검사곡 구간 00:31-00:39" at bounding box center [407, 308] width 282 height 21
click at [820, 264] on button "결과보기" at bounding box center [823, 261] width 33 height 15
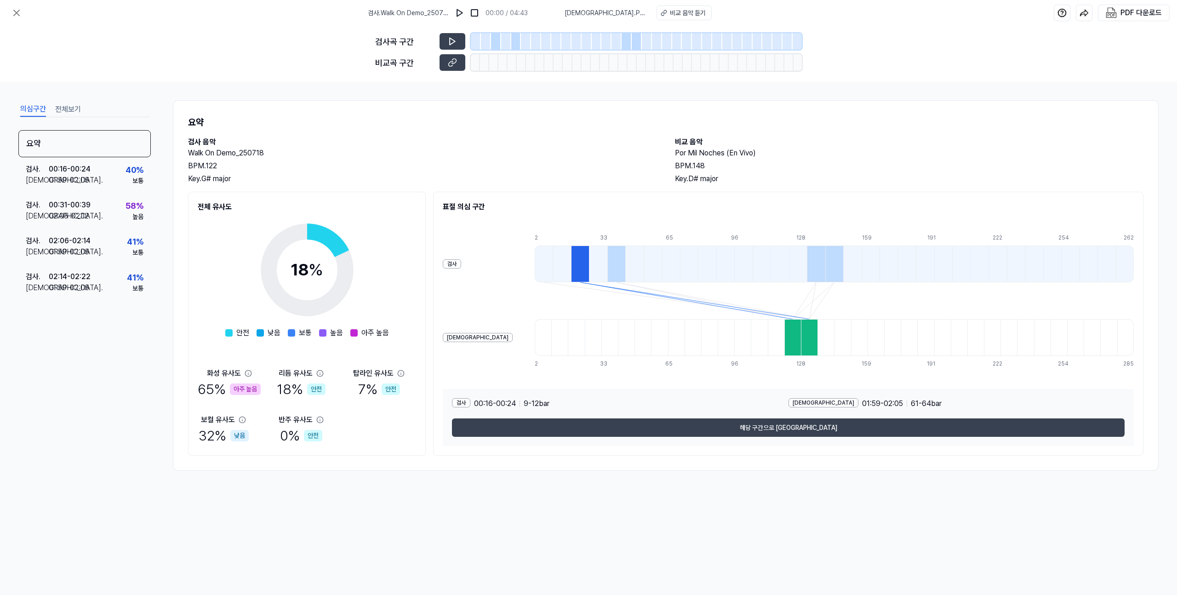
click at [494, 40] on div at bounding box center [496, 41] width 10 height 17
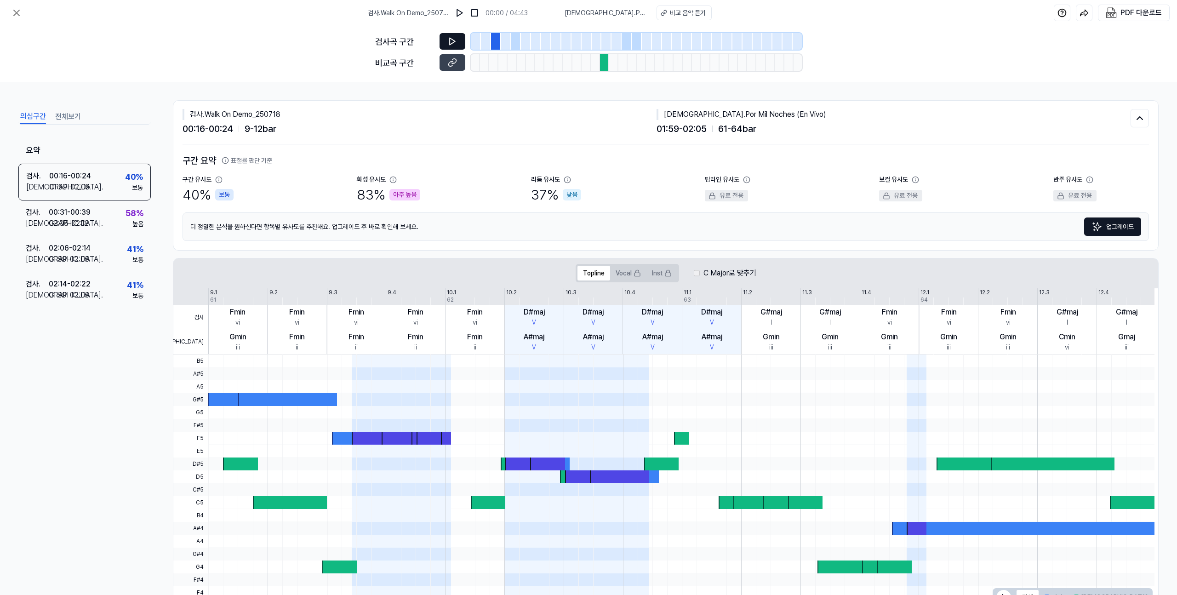
click at [454, 40] on icon at bounding box center [453, 41] width 6 height 7
click at [451, 62] on icon at bounding box center [451, 63] width 5 height 5
click at [440, 54] on button at bounding box center [453, 62] width 26 height 17
click at [97, 228] on div "검사 . 00:31 - 00:39 비교 . 02:05 - 02:12 58 % 높음" at bounding box center [84, 218] width 132 height 36
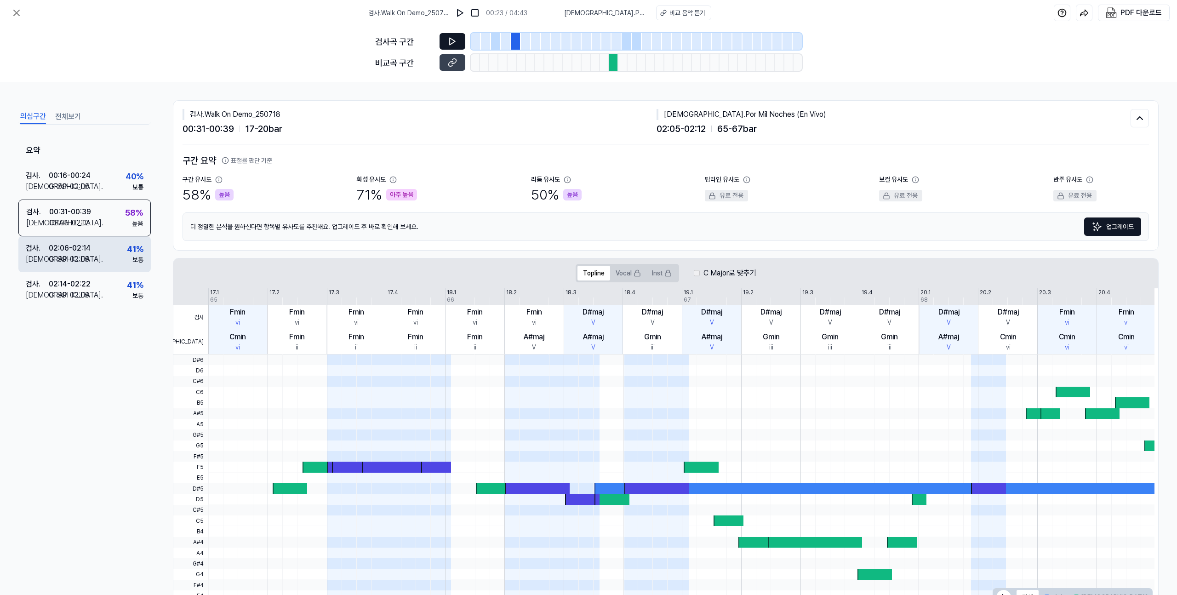
click at [81, 249] on div "02:06 - 02:14" at bounding box center [70, 248] width 42 height 11
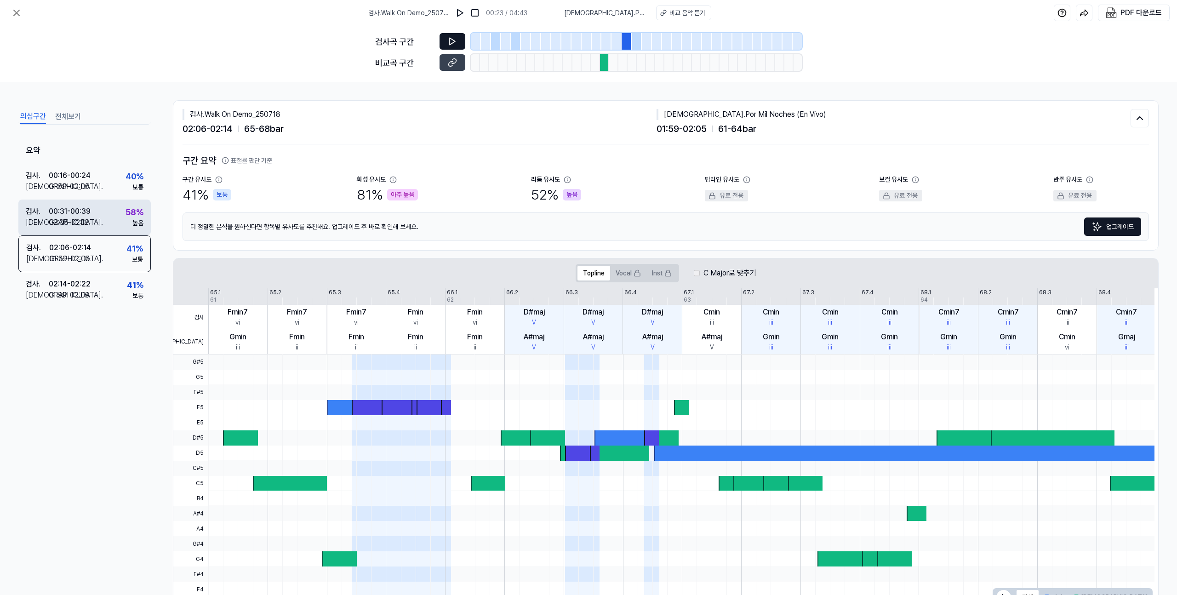
click at [90, 213] on div "00:31 - 00:39" at bounding box center [70, 211] width 42 height 11
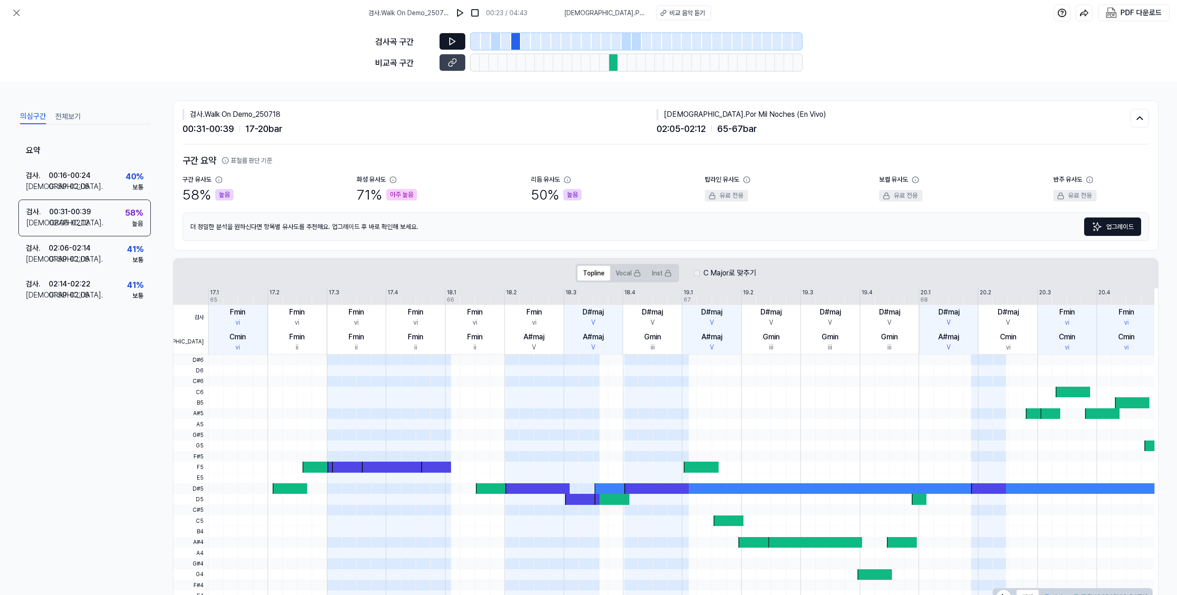
click at [612, 64] on div at bounding box center [613, 62] width 9 height 17
click at [456, 63] on icon at bounding box center [452, 62] width 9 height 9
click at [20, 11] on icon at bounding box center [16, 12] width 11 height 11
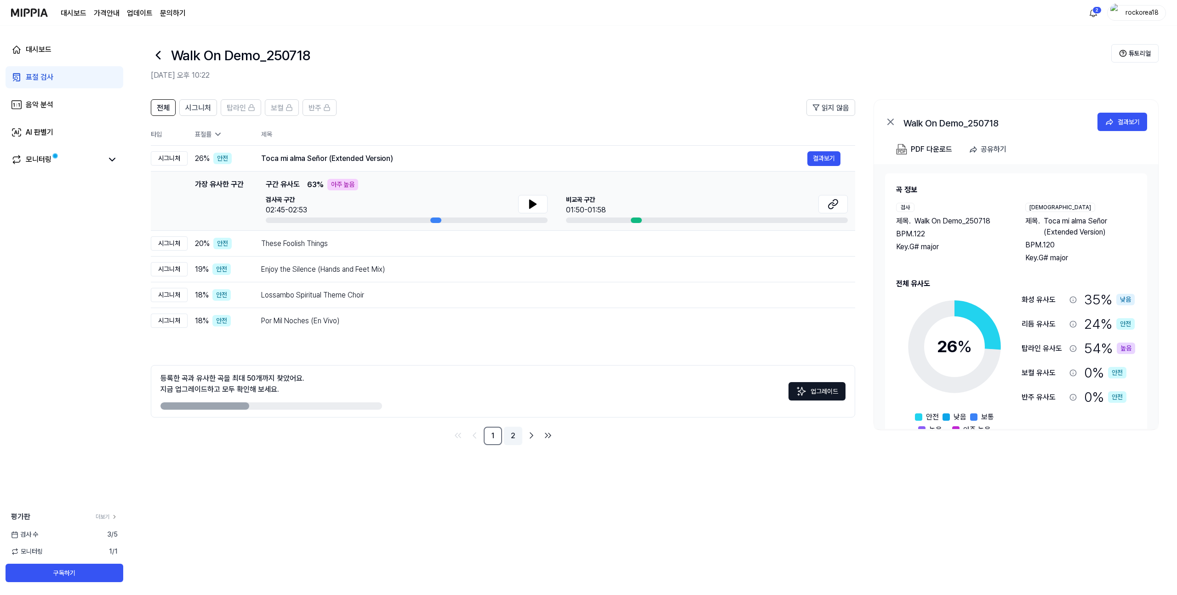
click at [513, 433] on link "2" at bounding box center [513, 436] width 18 height 18
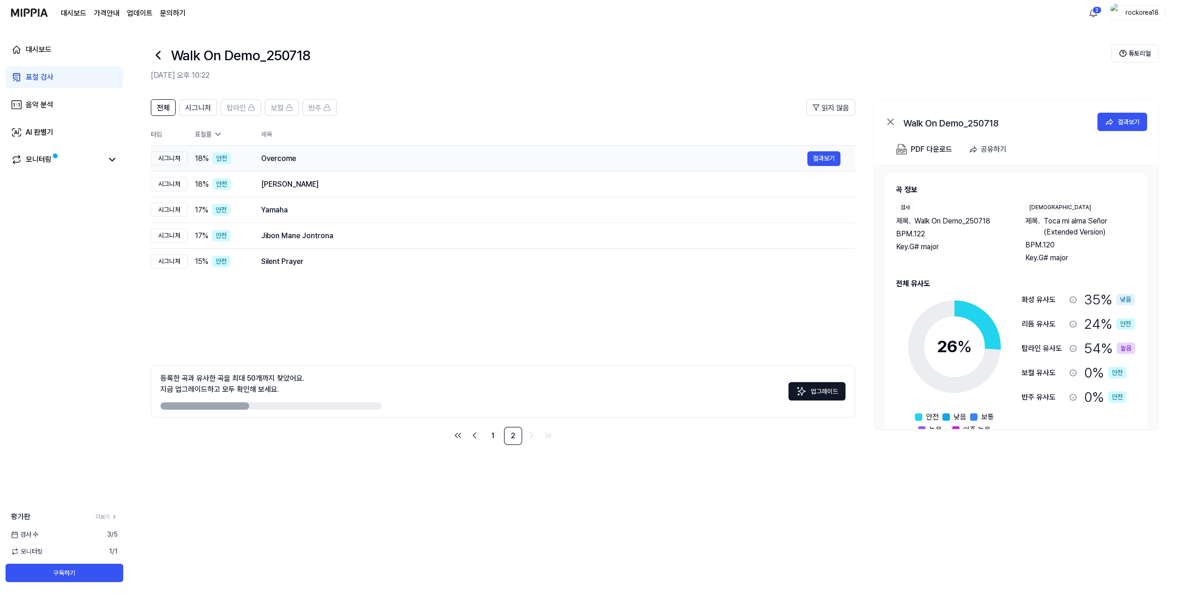
click at [291, 160] on div "Overcome" at bounding box center [534, 158] width 546 height 11
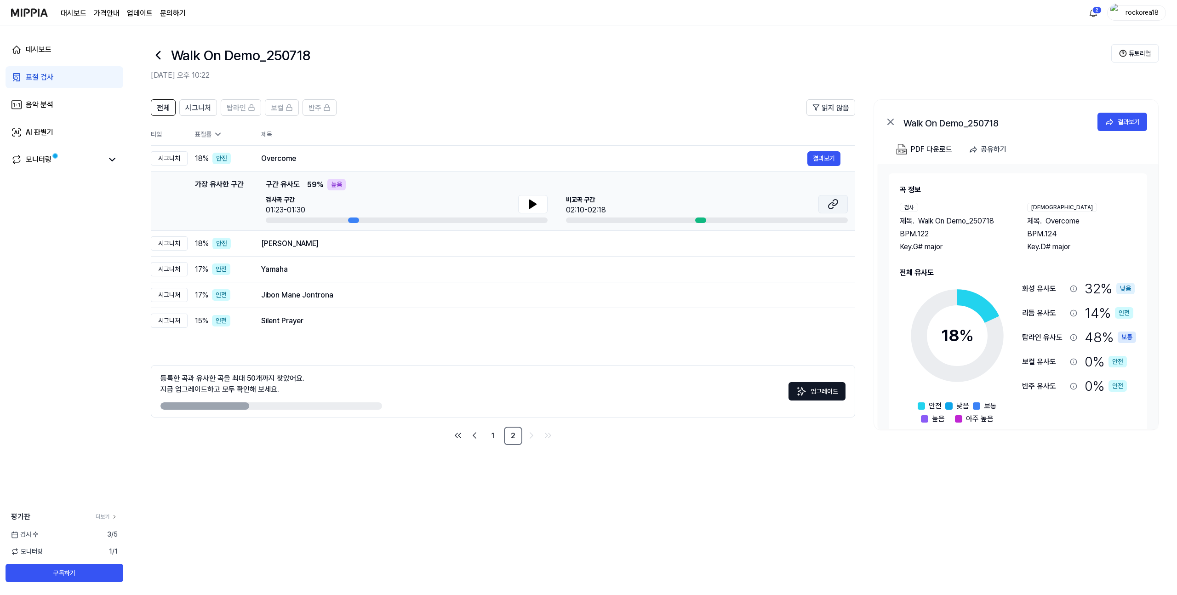
click at [837, 201] on icon at bounding box center [835, 203] width 6 height 6
click at [518, 239] on div "Dhol Gawandhi" at bounding box center [534, 243] width 546 height 11
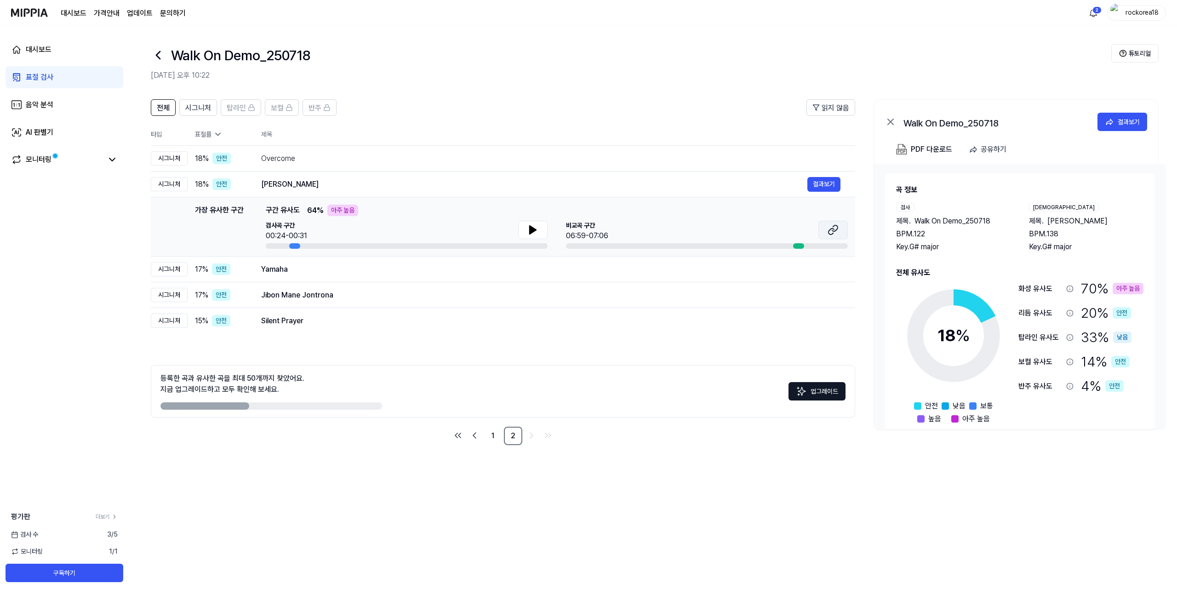
click at [837, 227] on icon at bounding box center [835, 228] width 6 height 6
click at [526, 275] on div "Yamaha 결과보기" at bounding box center [550, 269] width 579 height 15
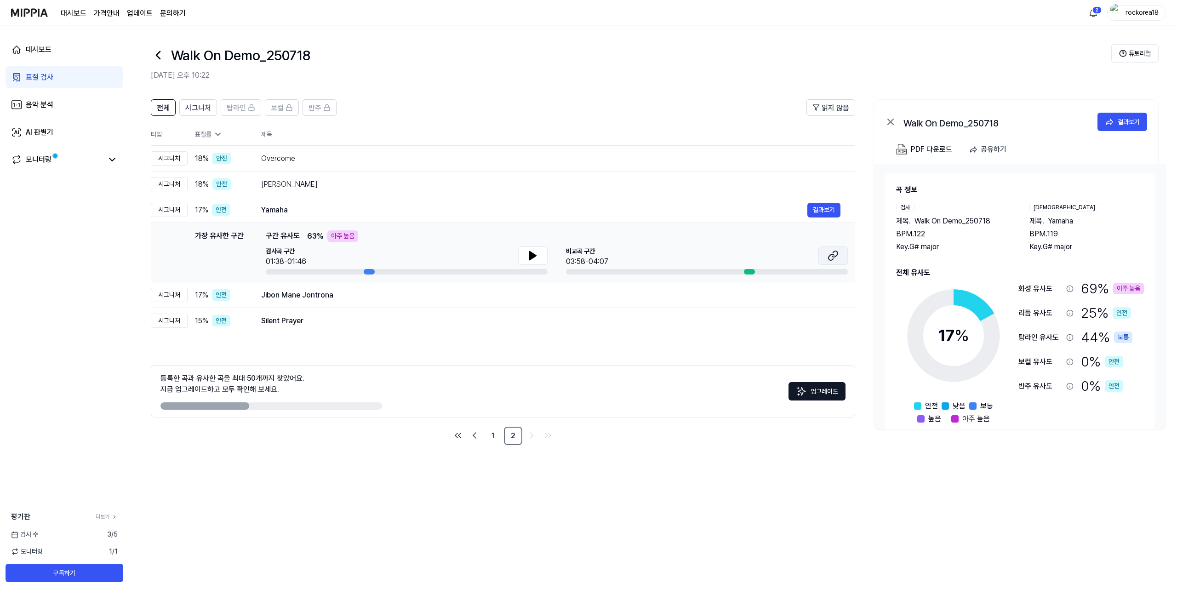
click at [838, 261] on icon at bounding box center [833, 255] width 11 height 11
click at [622, 303] on td "Jibon Mane Jontrona 결과보기" at bounding box center [550, 295] width 609 height 26
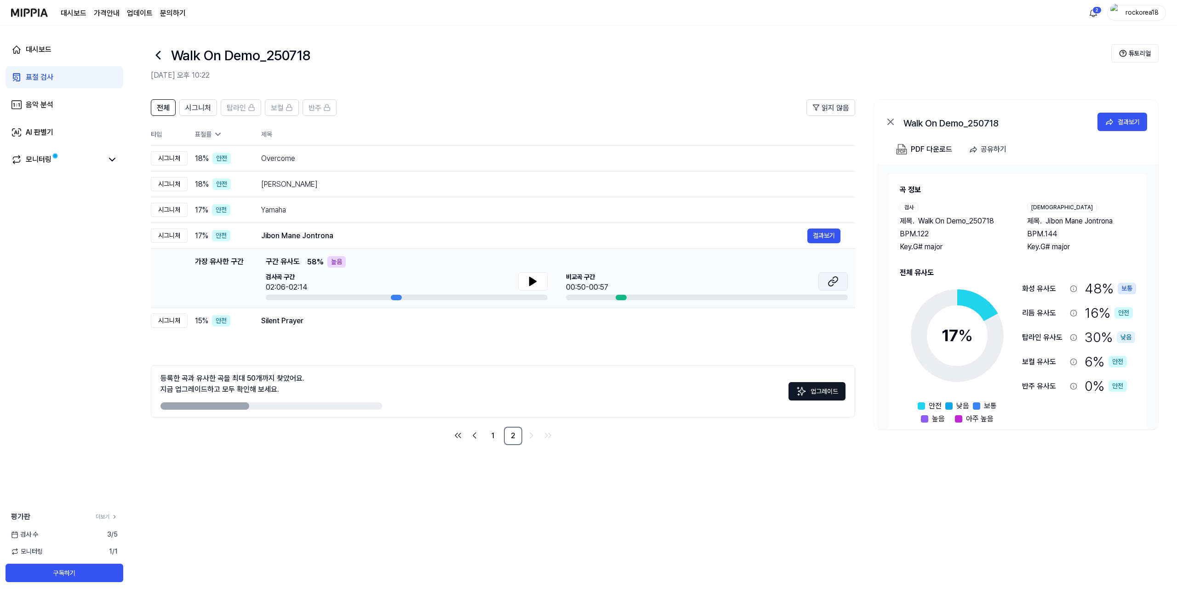
click at [831, 280] on icon at bounding box center [833, 281] width 11 height 11
click at [771, 328] on td "Silent Prayer 결과보기" at bounding box center [550, 321] width 609 height 26
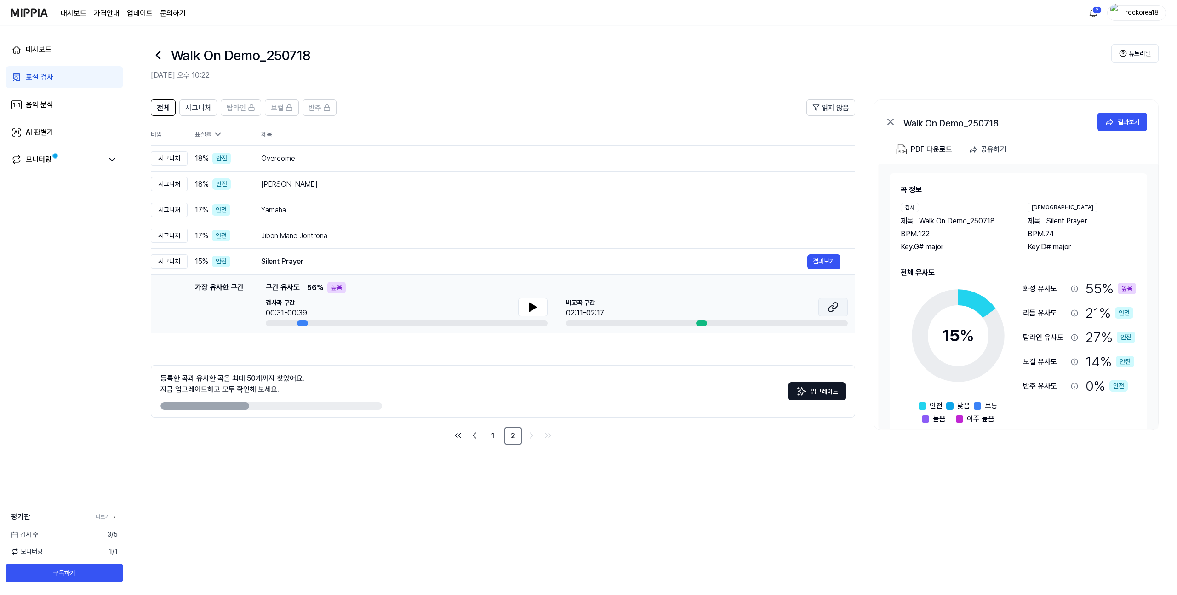
click at [835, 307] on icon at bounding box center [833, 307] width 11 height 11
click at [44, 13] on img at bounding box center [29, 12] width 37 height 25
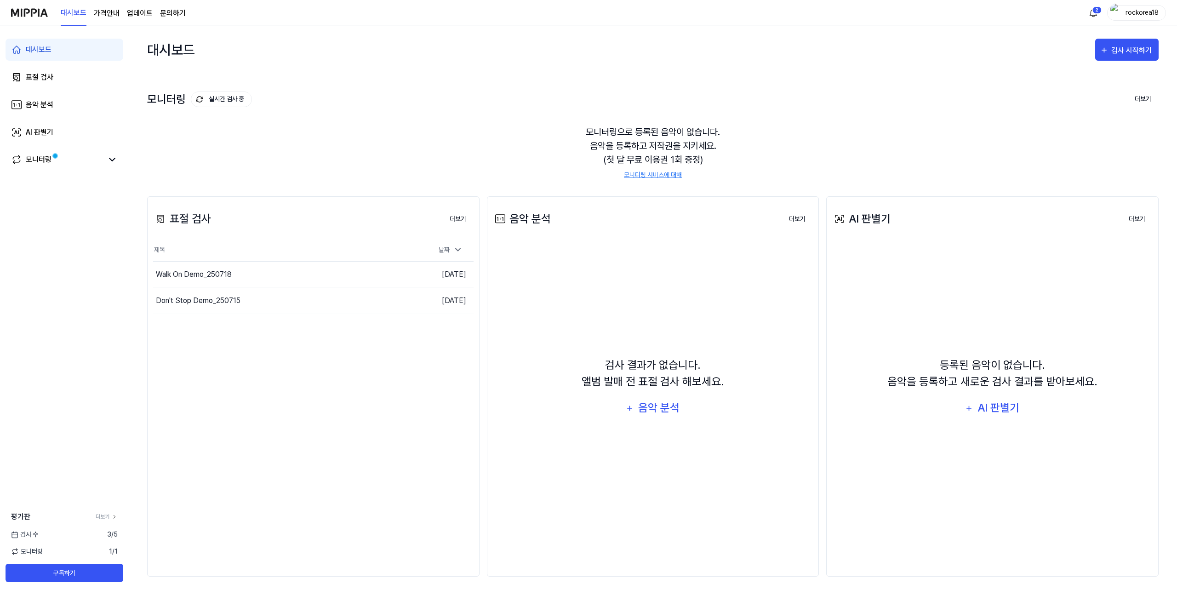
click at [112, 16] on page\) "가격안내" at bounding box center [107, 13] width 26 height 11
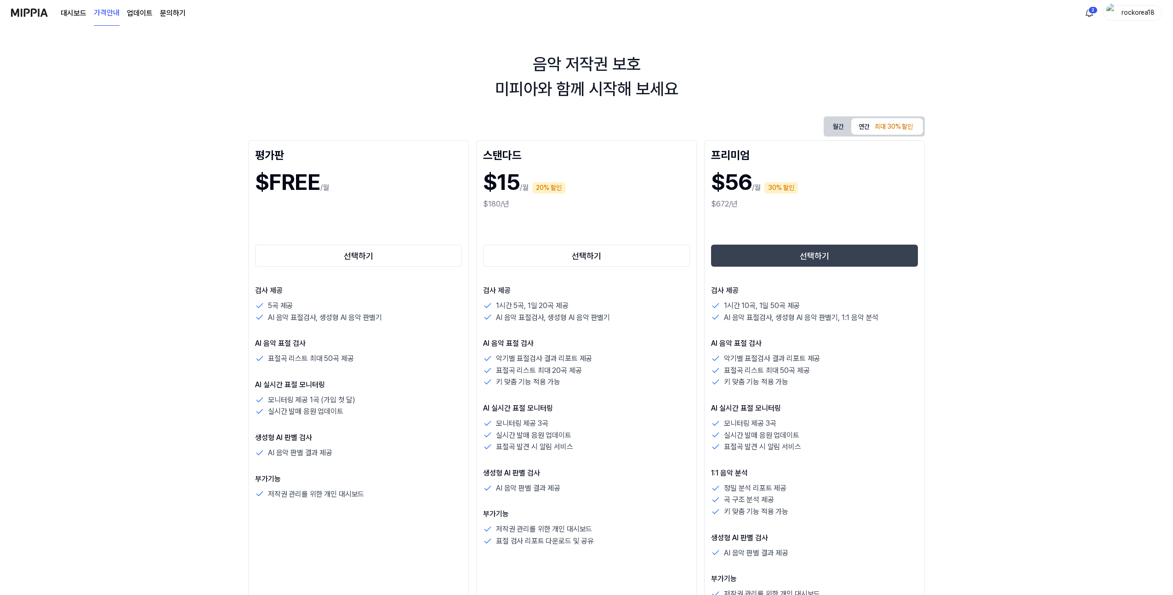
scroll to position [11, 0]
